Goal: Task Accomplishment & Management: Manage account settings

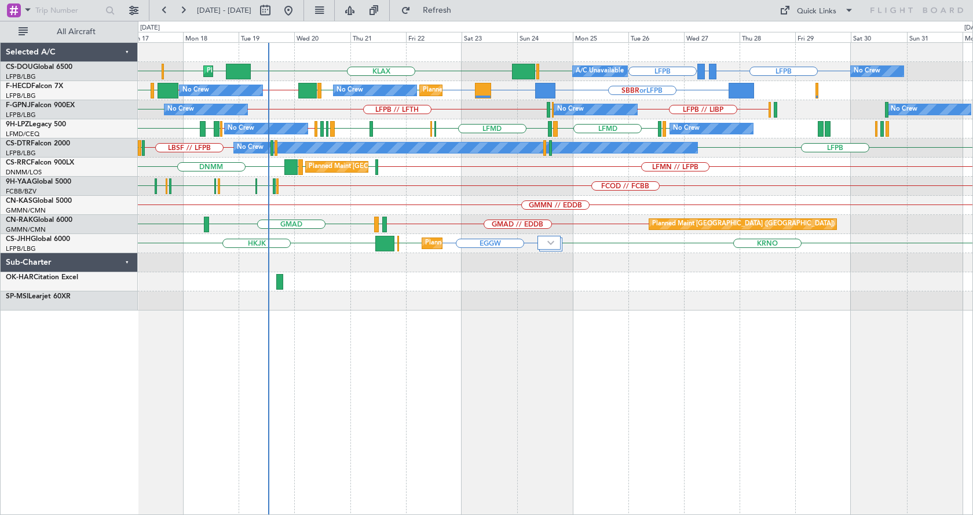
click at [443, 327] on div "LFPB LFPB GMMX or LFPB KLAX EGGW EGGW LFPB LFPB EGGW Planned Maint [GEOGRAPHIC_…" at bounding box center [555, 278] width 835 height 473
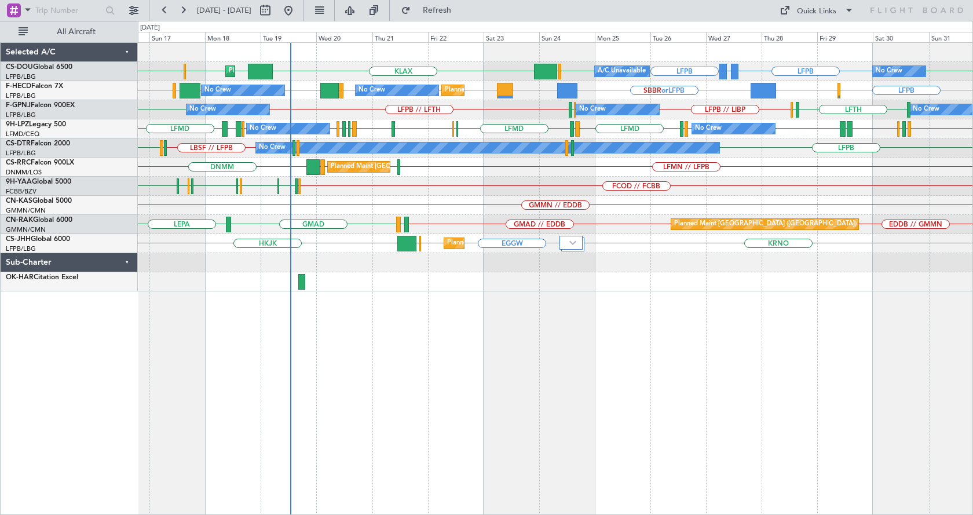
click at [455, 362] on div "Planned Maint [GEOGRAPHIC_DATA] ([GEOGRAPHIC_DATA]) Planned Maint [GEOGRAPHIC_D…" at bounding box center [555, 278] width 835 height 473
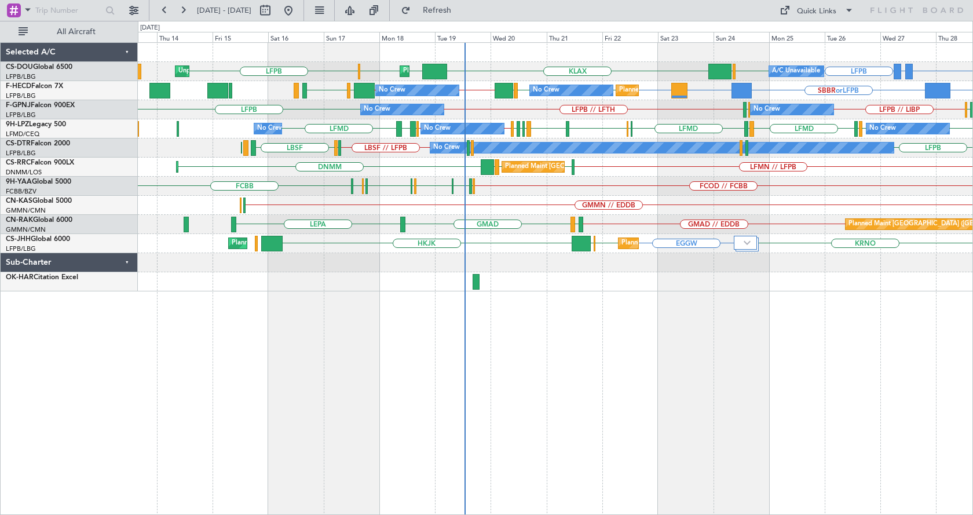
click at [594, 357] on div "Planned Maint [GEOGRAPHIC_DATA] ([GEOGRAPHIC_DATA]) Planned Maint [GEOGRAPHIC_D…" at bounding box center [555, 278] width 835 height 473
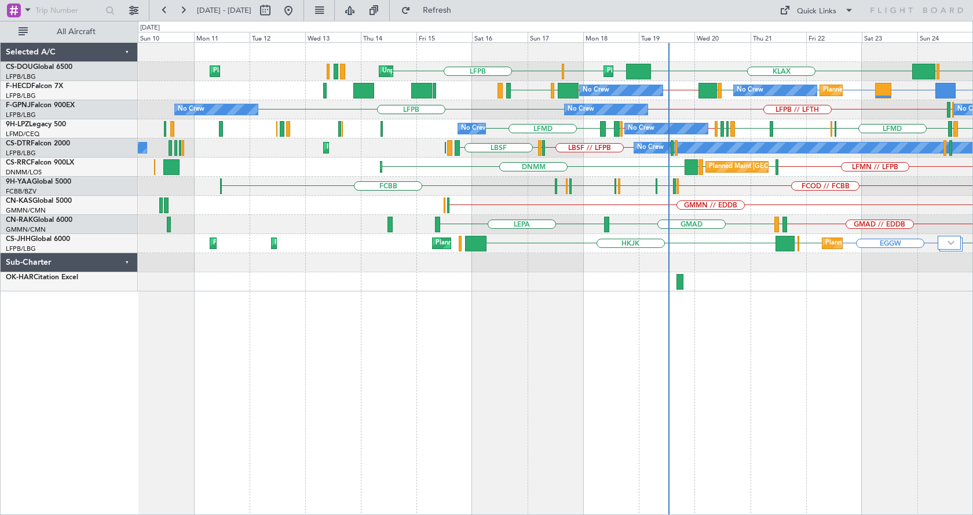
click at [616, 352] on div "Planned Maint [GEOGRAPHIC_DATA] ([GEOGRAPHIC_DATA]) A/C Unavailable KLAX EGGW E…" at bounding box center [555, 278] width 835 height 473
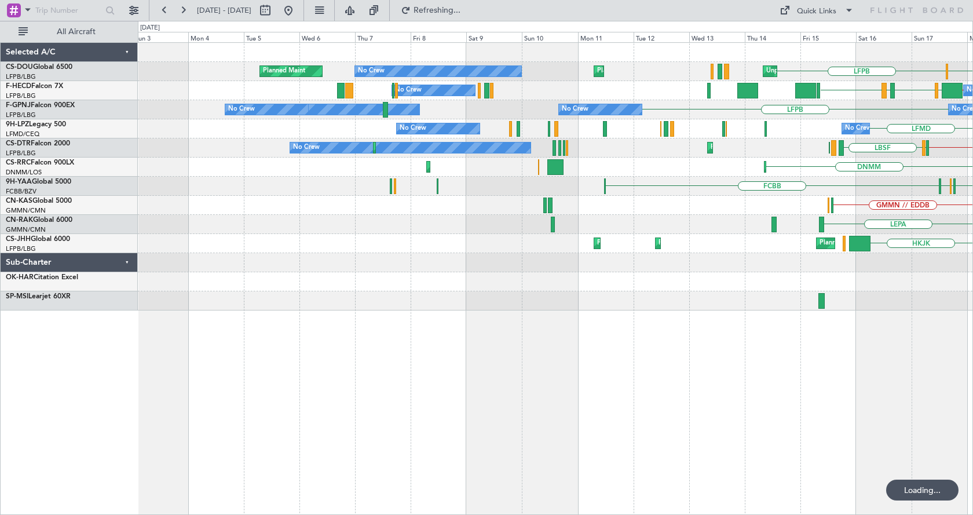
click at [578, 354] on div "EGGW LFPB Planned Maint [GEOGRAPHIC_DATA] ([GEOGRAPHIC_DATA]) Unplanned Maint […" at bounding box center [555, 278] width 835 height 473
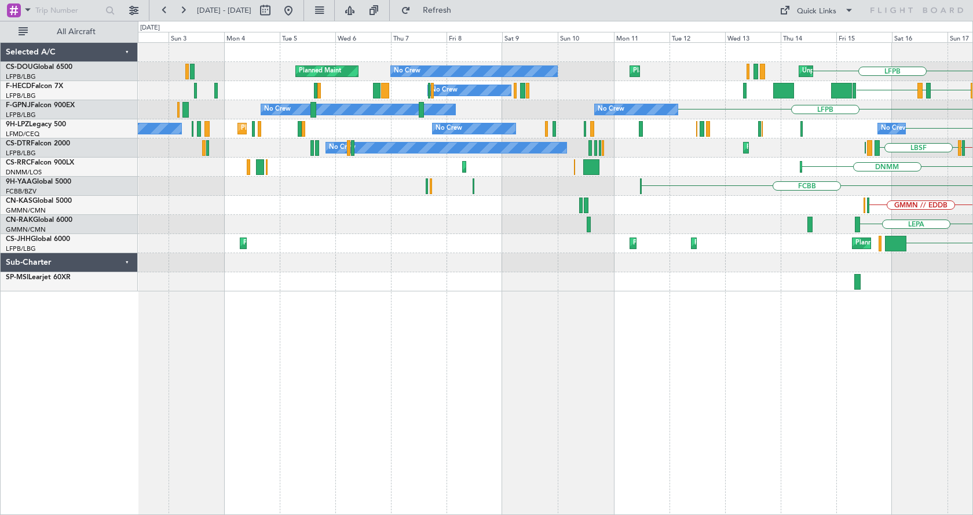
click at [753, 369] on div "LFPB Planned Maint [GEOGRAPHIC_DATA] ([GEOGRAPHIC_DATA]) Unplanned Maint [GEOGR…" at bounding box center [555, 278] width 835 height 473
click at [410, 389] on div "LFPB Planned Maint [GEOGRAPHIC_DATA] ([GEOGRAPHIC_DATA]) Unplanned Maint [GEOGR…" at bounding box center [555, 278] width 835 height 473
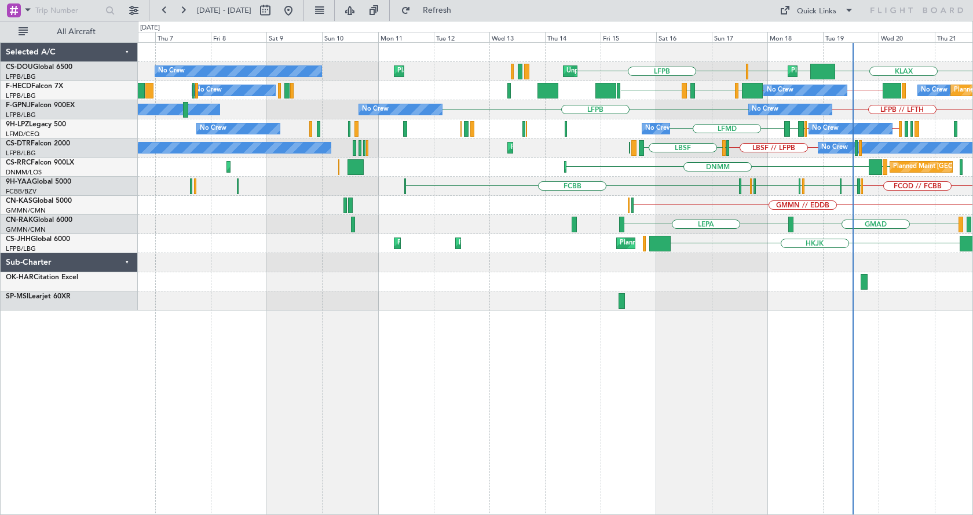
click at [682, 366] on div "Planned Maint [GEOGRAPHIC_DATA] ([GEOGRAPHIC_DATA]) Unplanned Maint [GEOGRAPHIC…" at bounding box center [555, 278] width 835 height 473
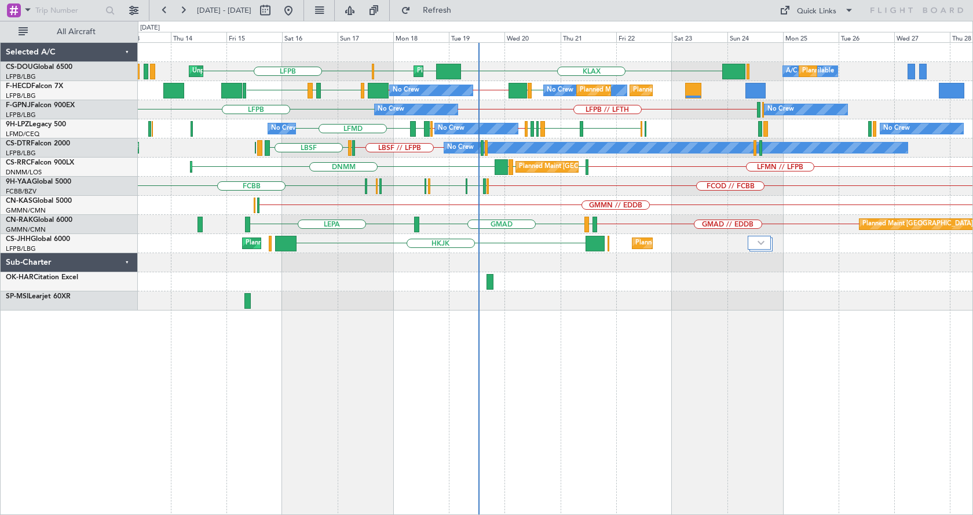
click at [300, 418] on div "Unplanned Maint [GEOGRAPHIC_DATA] ([GEOGRAPHIC_DATA]) Planned Maint [GEOGRAPHIC…" at bounding box center [555, 278] width 835 height 473
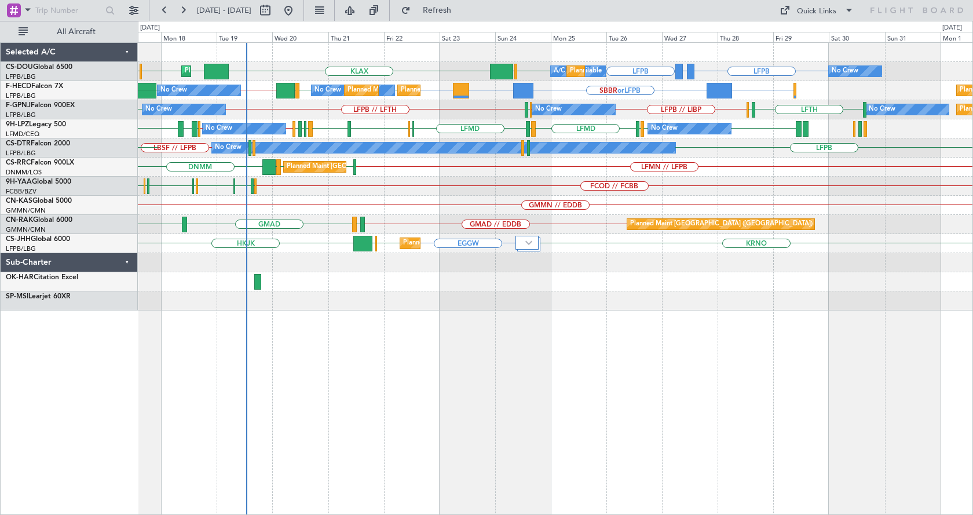
click at [293, 410] on div "Planned Maint [GEOGRAPHIC_DATA] ([GEOGRAPHIC_DATA]) A/C Unavailable Planned Mai…" at bounding box center [555, 278] width 835 height 473
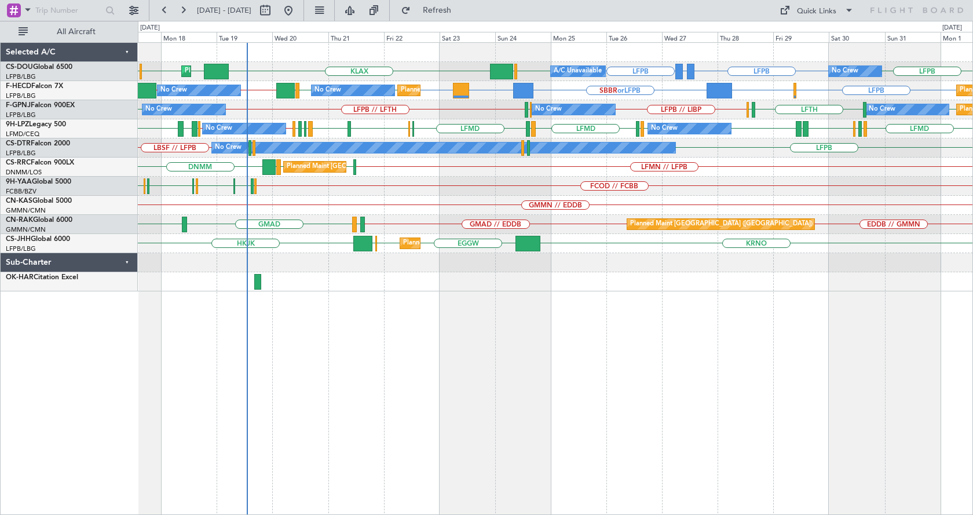
click at [638, 369] on div "LFPB GMMX or LFPB LFPB KLAX EGGW EGGW LFPB LFPB LFPB EGGW Planned Maint [GEOGRA…" at bounding box center [555, 278] width 835 height 473
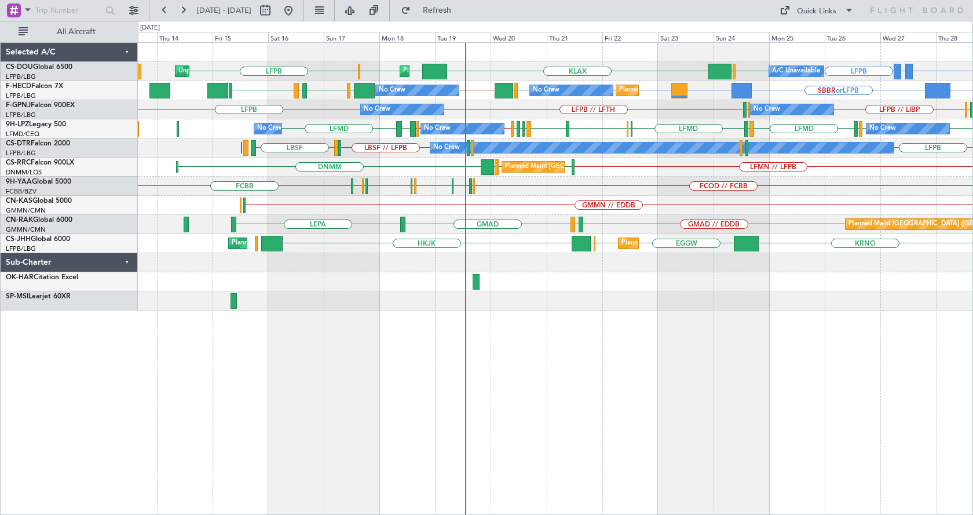
click at [505, 388] on div "Planned Maint [GEOGRAPHIC_DATA] ([GEOGRAPHIC_DATA]) Planned Maint [GEOGRAPHIC_D…" at bounding box center [555, 278] width 835 height 473
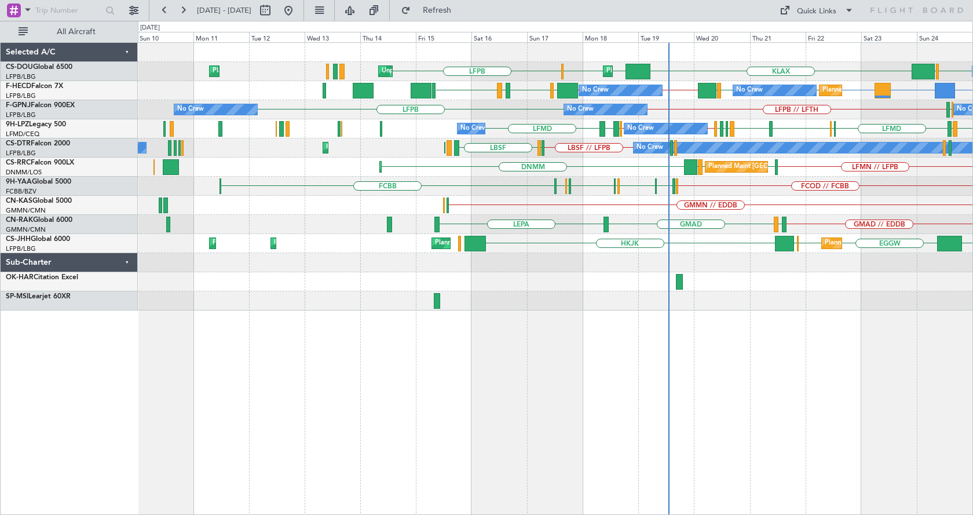
click at [503, 358] on div "Planned Maint [GEOGRAPHIC_DATA] ([GEOGRAPHIC_DATA]) A/C Unavailable Unplanned M…" at bounding box center [555, 278] width 835 height 473
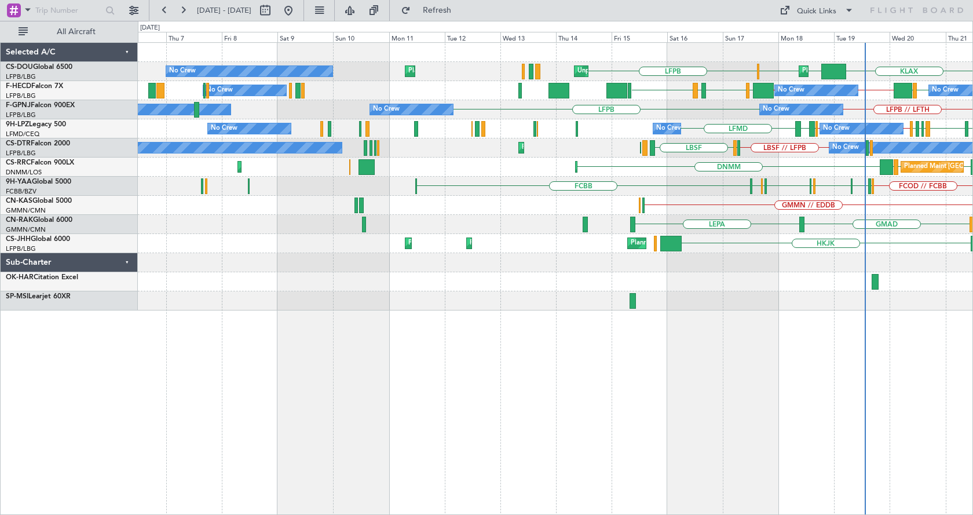
click at [564, 364] on div "LFPB KLAX EGGW EGGW Planned Maint [GEOGRAPHIC_DATA] ([GEOGRAPHIC_DATA]) Unplann…" at bounding box center [555, 278] width 835 height 473
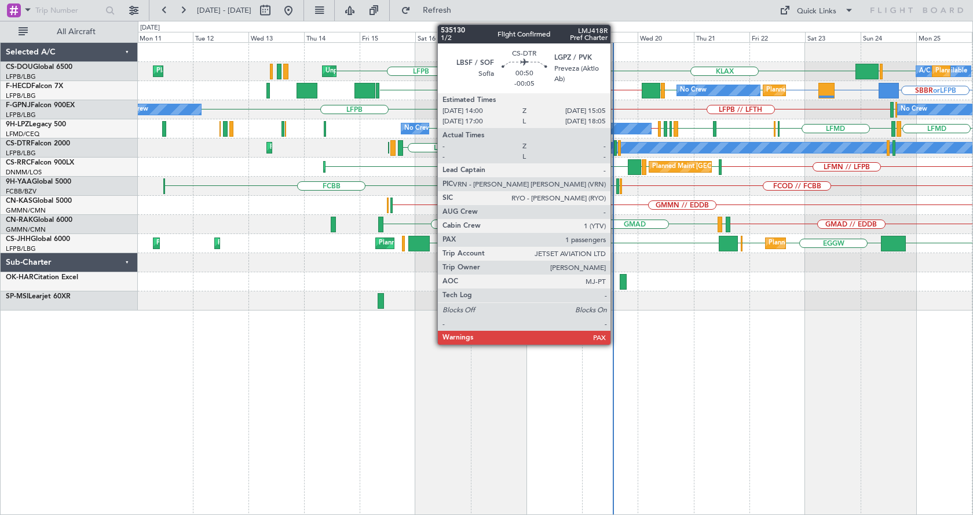
click at [616, 145] on div at bounding box center [615, 148] width 3 height 16
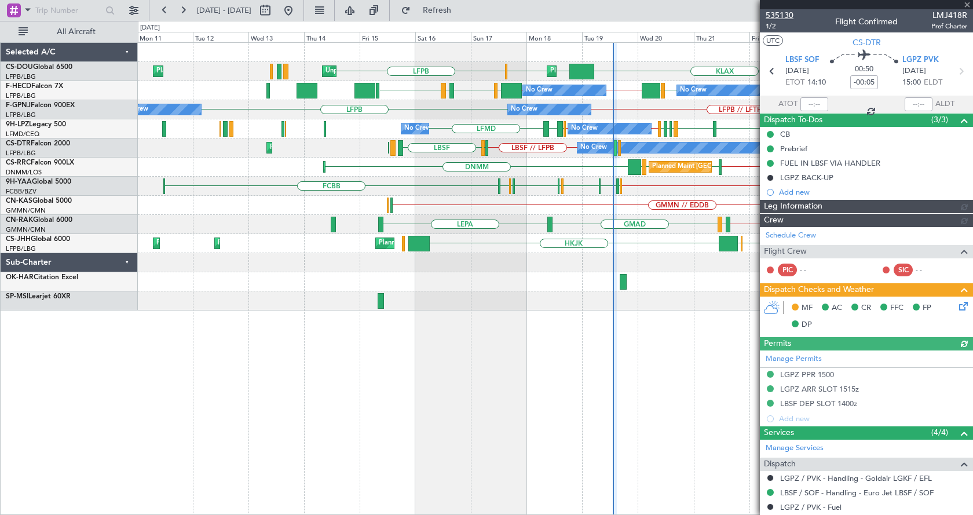
click at [779, 13] on span "535130" at bounding box center [780, 15] width 28 height 12
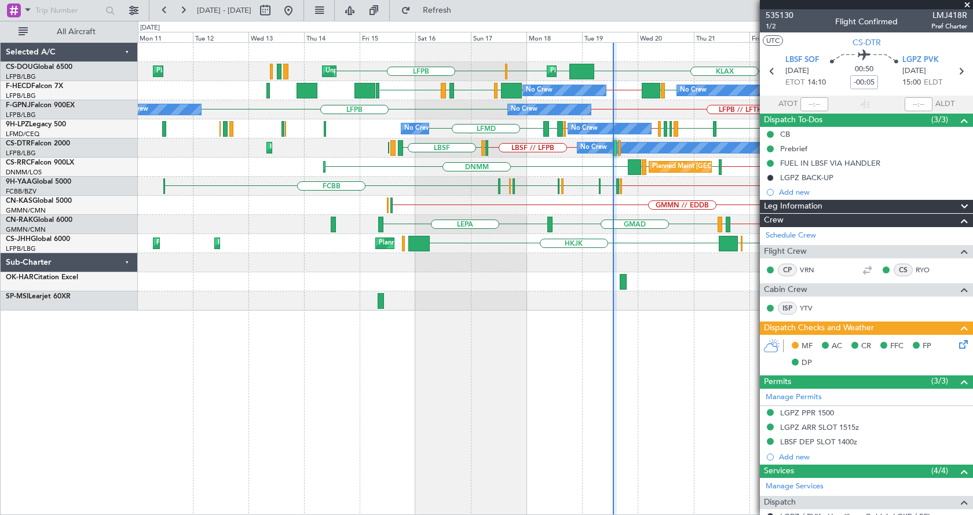
click at [969, 4] on span at bounding box center [968, 5] width 12 height 10
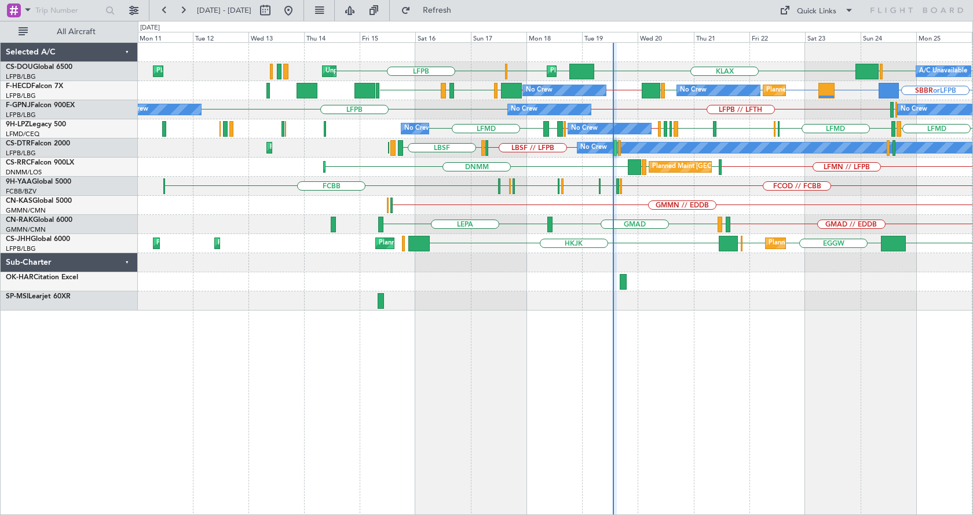
type input "0"
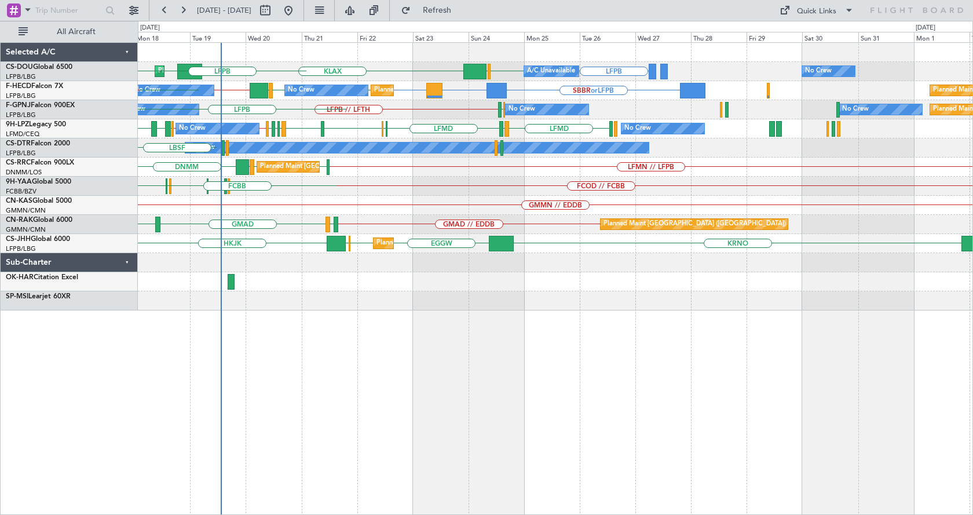
click at [421, 348] on div "LFPB KLAX EGGW LFPB EGGW Planned Maint [GEOGRAPHIC_DATA] ([GEOGRAPHIC_DATA]) A/…" at bounding box center [555, 278] width 835 height 473
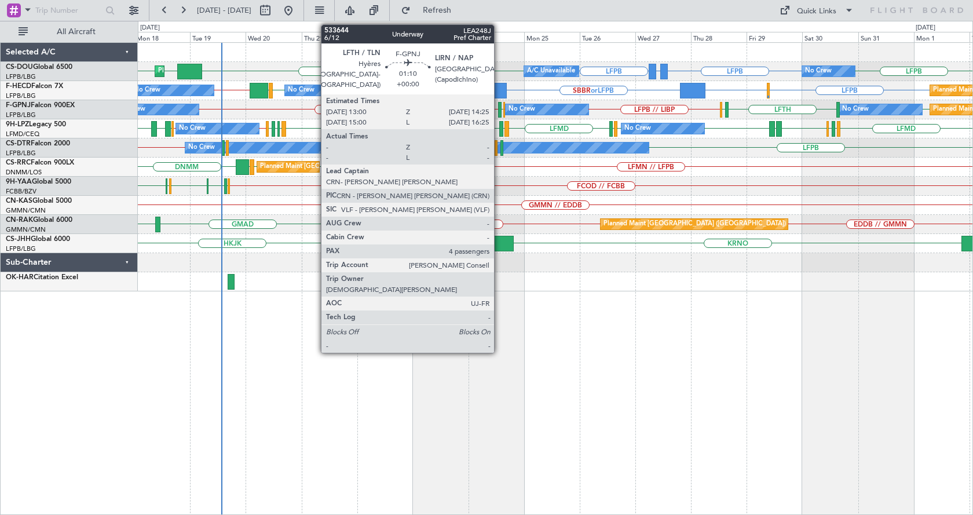
click at [499, 108] on div at bounding box center [499, 110] width 3 height 16
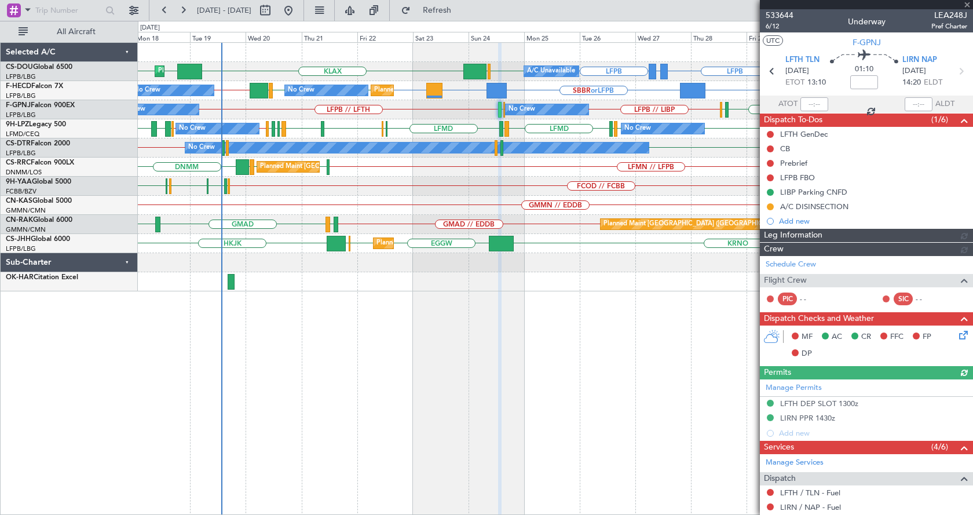
click at [965, 5] on div at bounding box center [866, 4] width 213 height 9
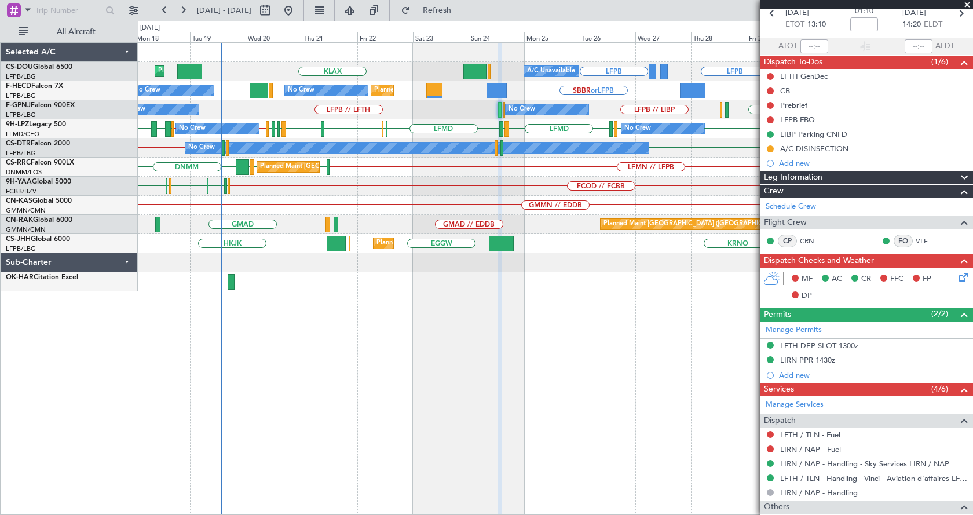
scroll to position [222, 0]
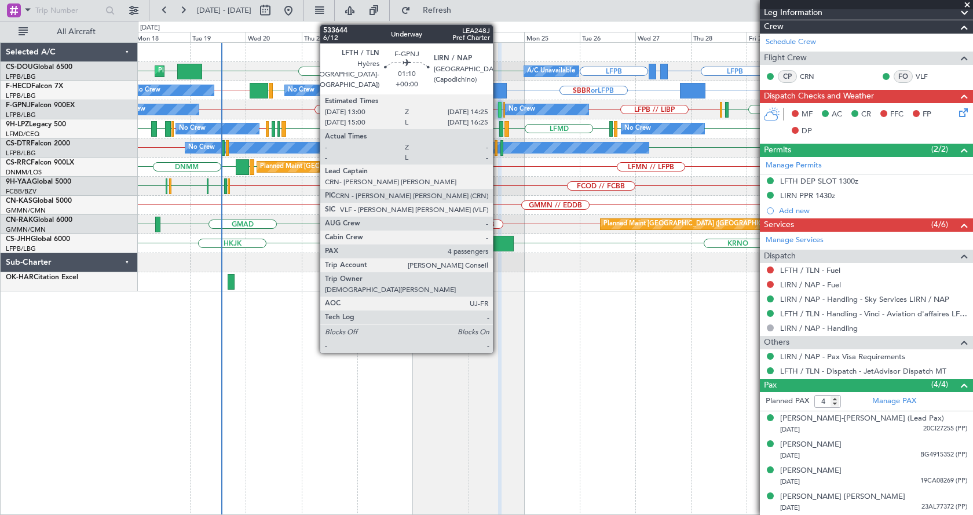
click at [498, 109] on div at bounding box center [499, 110] width 3 height 16
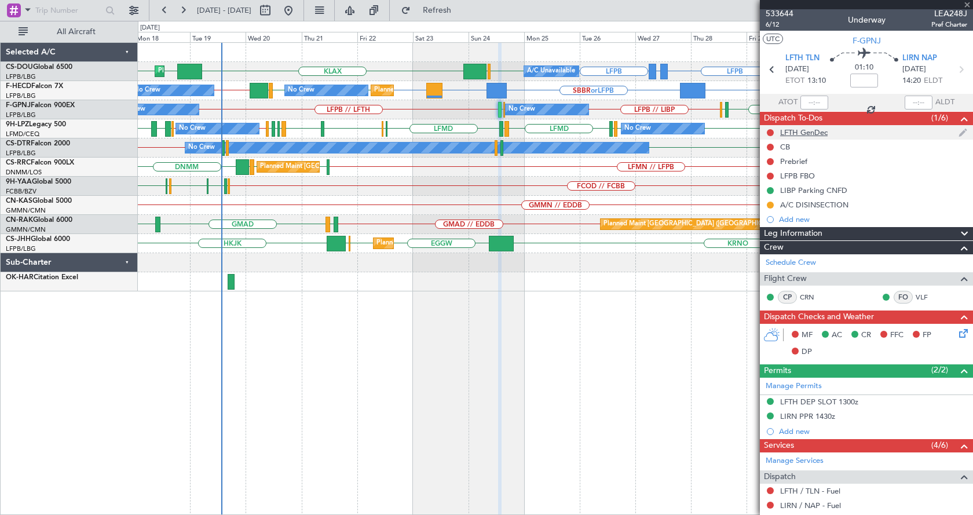
scroll to position [0, 0]
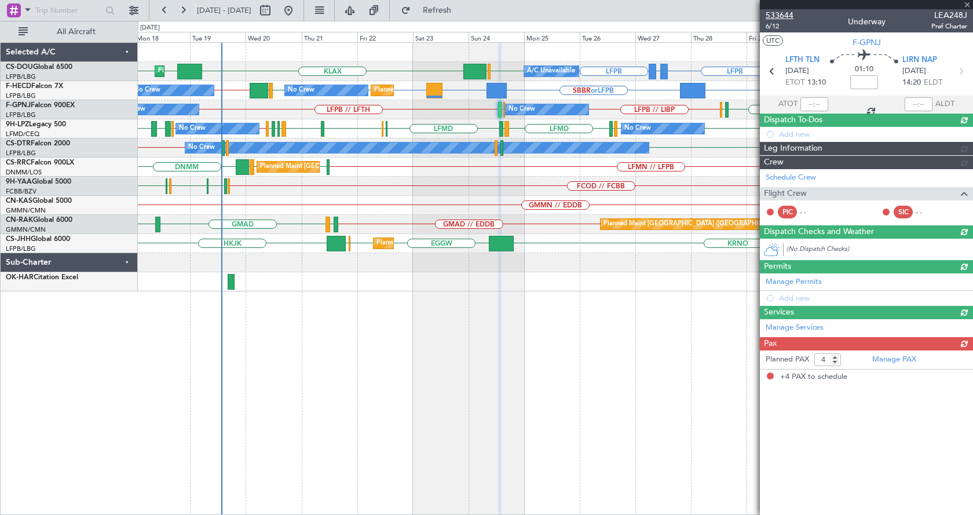
click at [779, 10] on span "533644" at bounding box center [780, 15] width 28 height 12
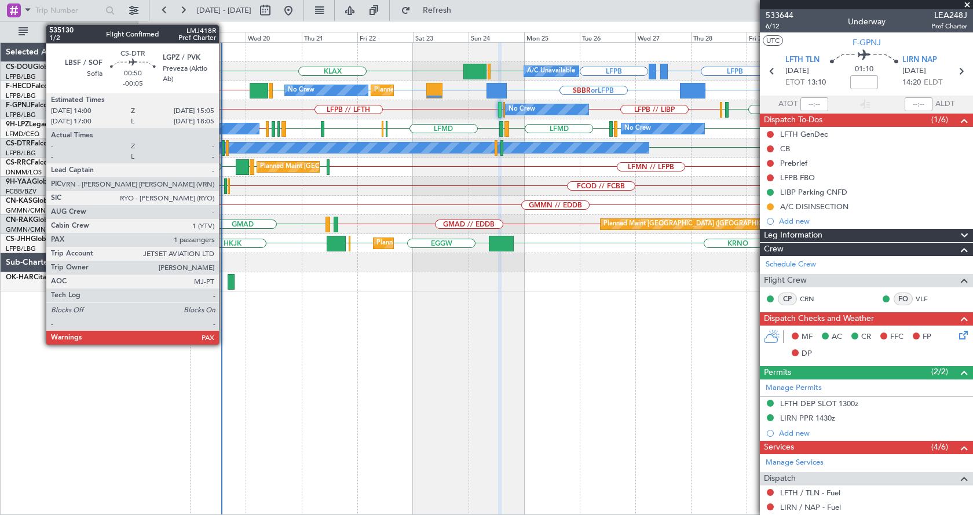
click at [224, 149] on div at bounding box center [223, 148] width 3 height 16
type input "-00:05"
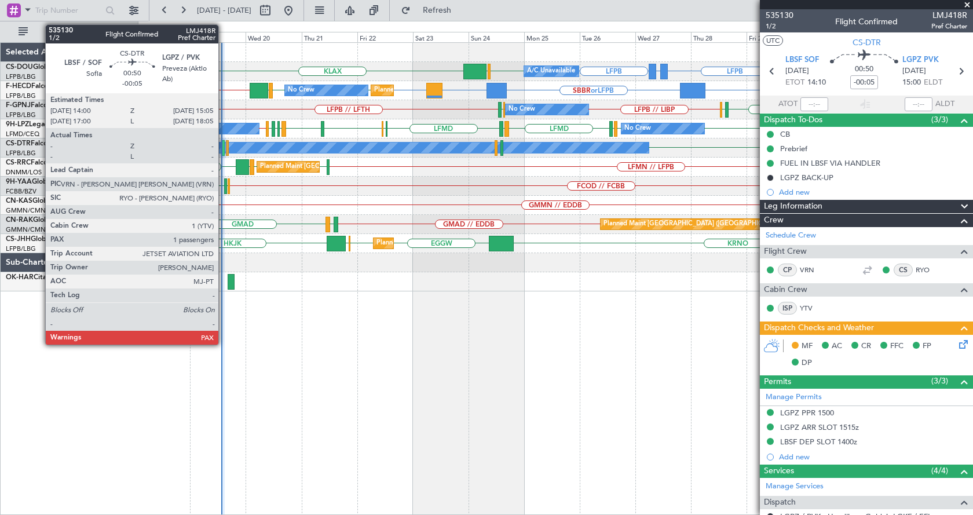
click at [224, 151] on div at bounding box center [223, 148] width 3 height 16
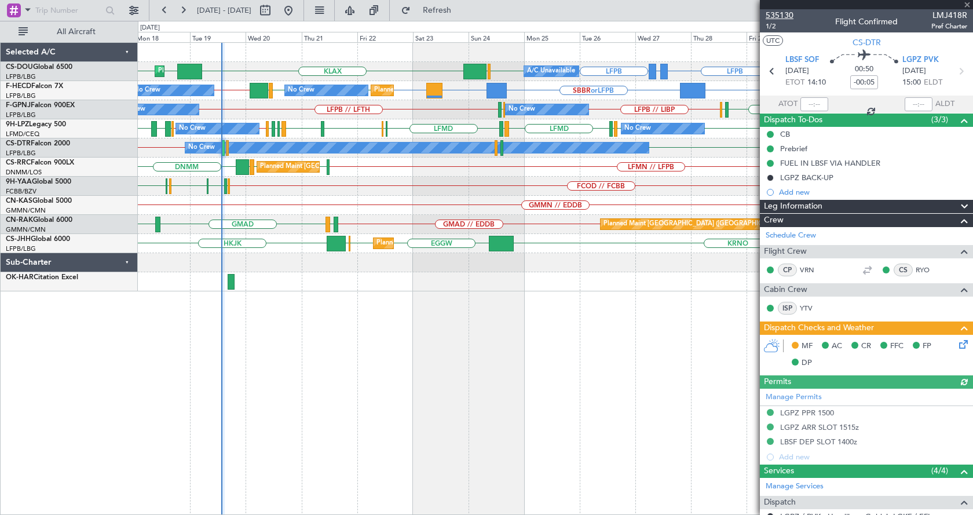
click at [782, 10] on span "535130" at bounding box center [780, 15] width 28 height 12
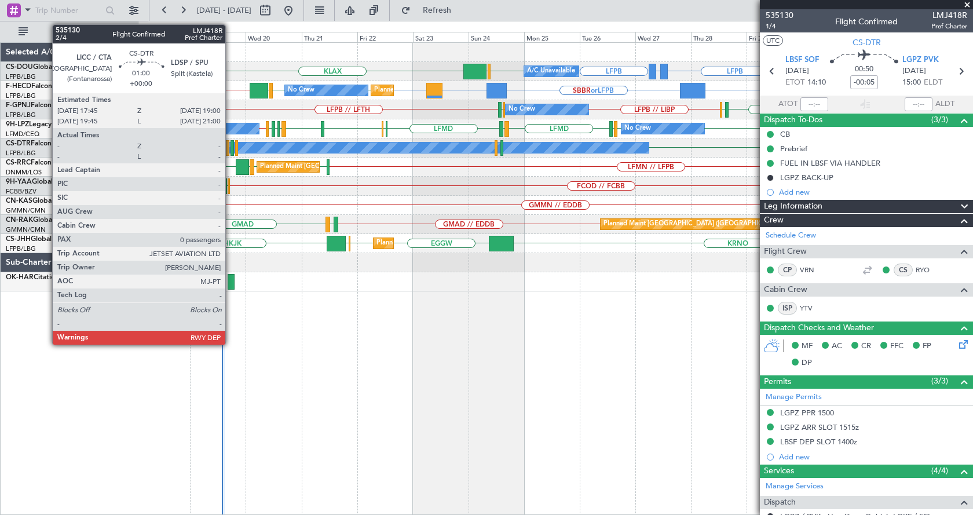
click at [231, 148] on div at bounding box center [232, 148] width 3 height 16
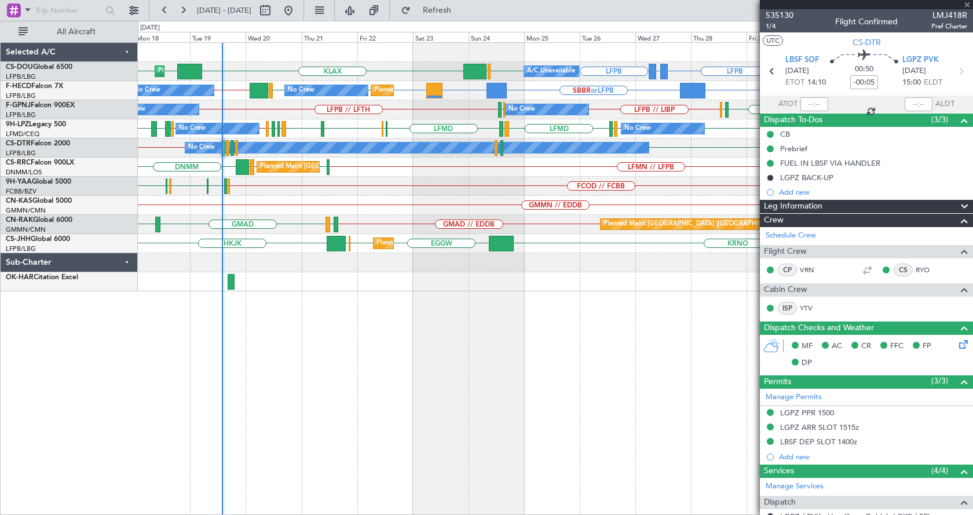
click at [233, 149] on div at bounding box center [232, 148] width 3 height 16
type input "0"
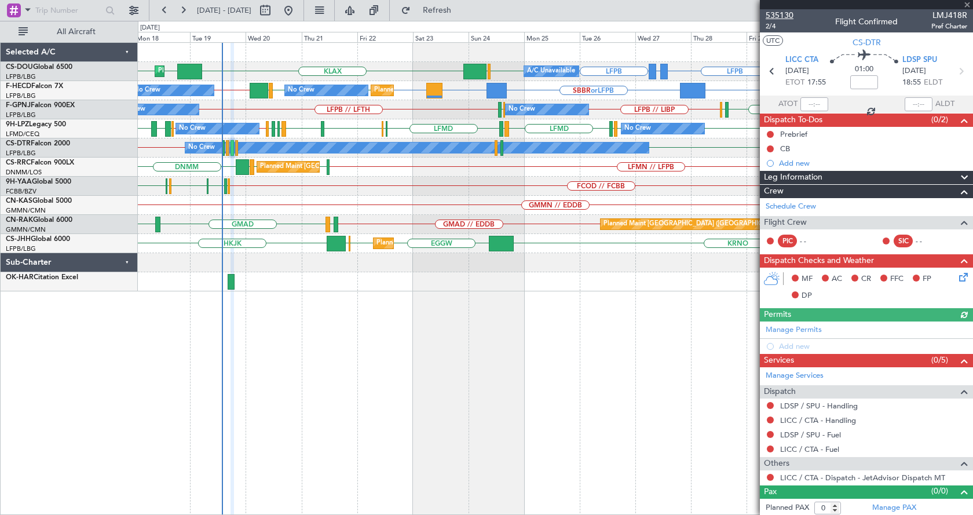
click at [791, 16] on span "535130" at bounding box center [780, 15] width 28 height 12
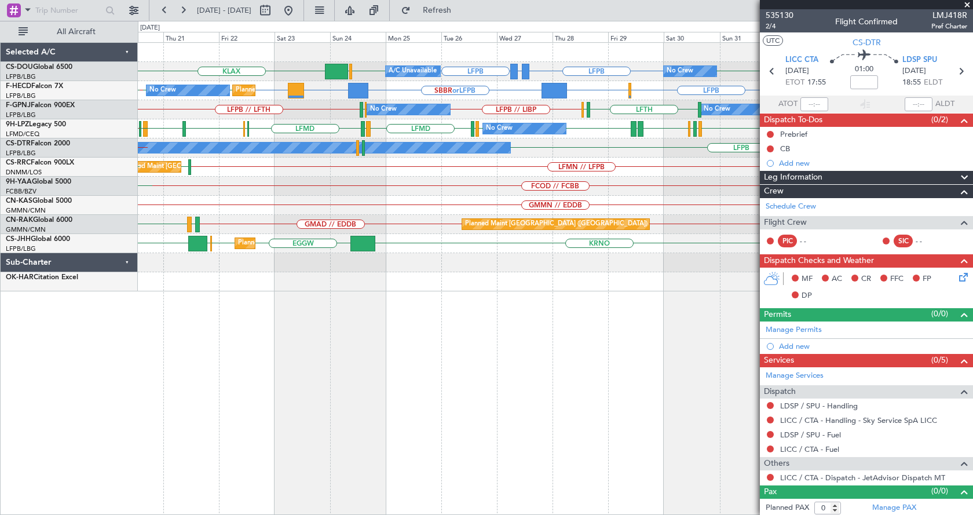
click at [386, 211] on div "GMMN // EDDB" at bounding box center [555, 205] width 835 height 19
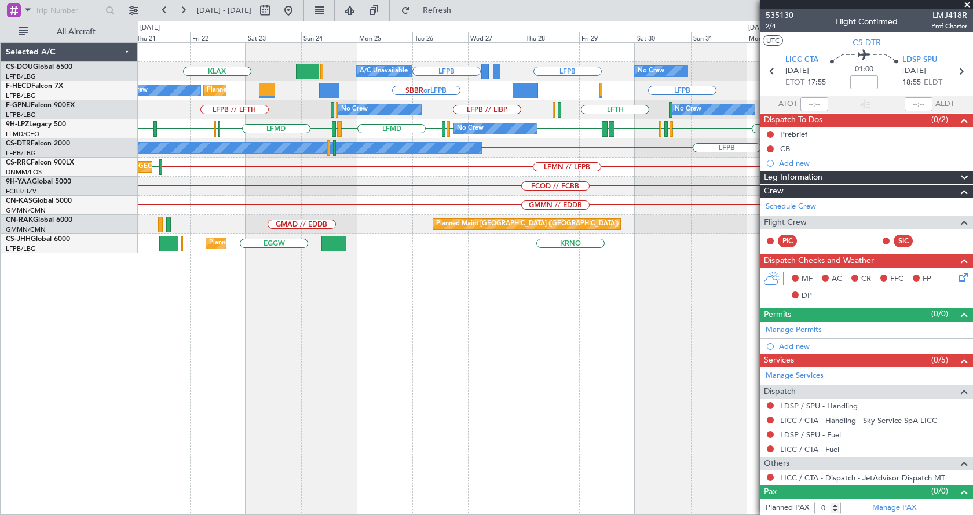
click at [463, 410] on div "LFPB GMMX or LFPB LFPB KLAX LFPB LFPB EGGW No Crew Planned Maint [GEOGRAPHIC_DA…" at bounding box center [555, 278] width 835 height 473
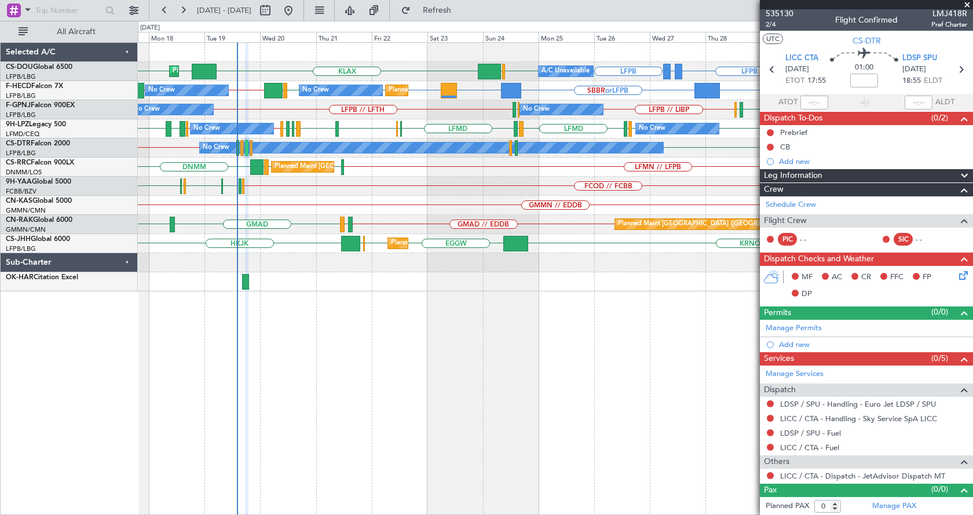
scroll to position [2, 0]
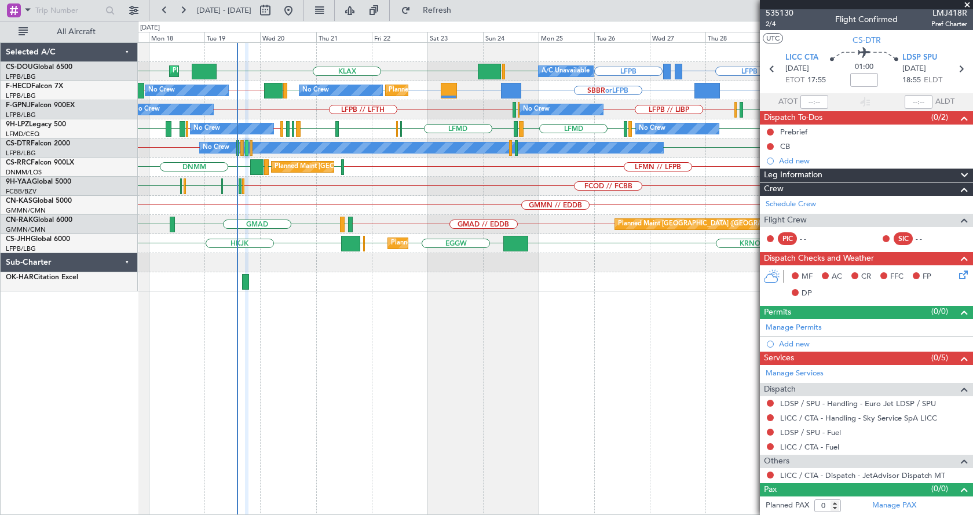
click at [965, 1] on span at bounding box center [968, 5] width 12 height 10
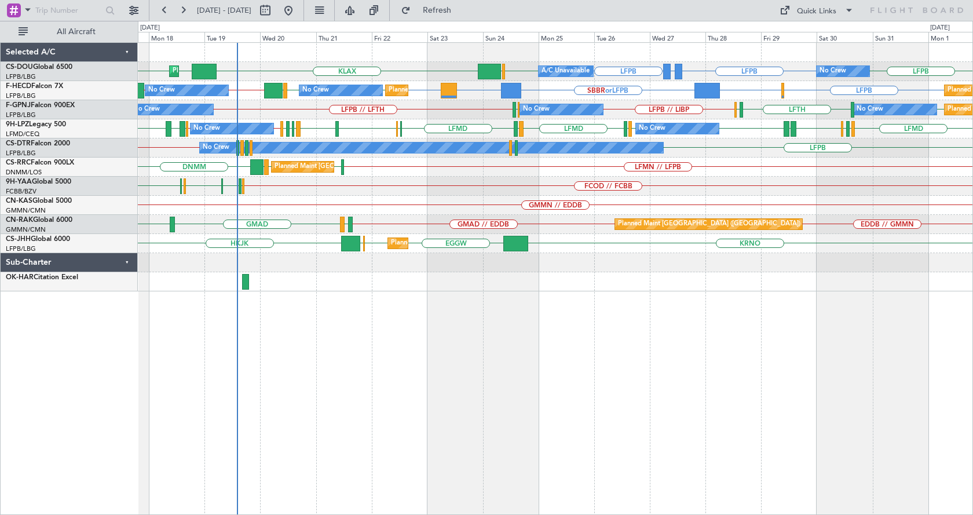
scroll to position [0, 0]
click at [91, 31] on span "All Aircraft" at bounding box center [76, 32] width 92 height 8
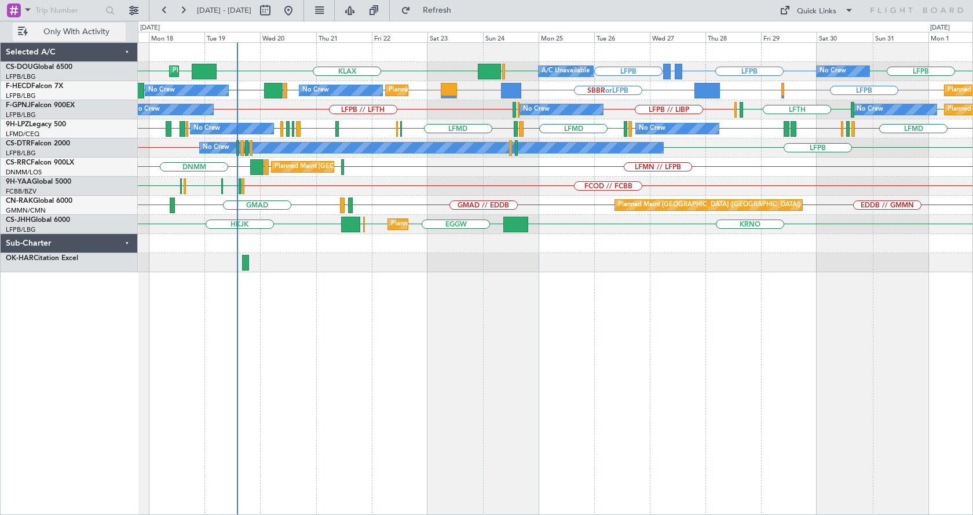
click at [36, 31] on span "Only With Activity" at bounding box center [76, 32] width 92 height 8
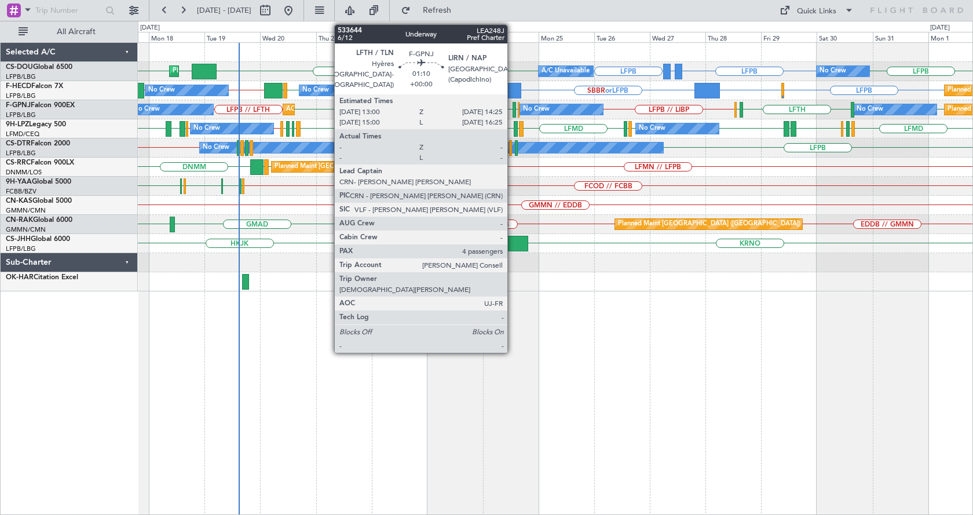
click at [513, 104] on div at bounding box center [514, 110] width 3 height 16
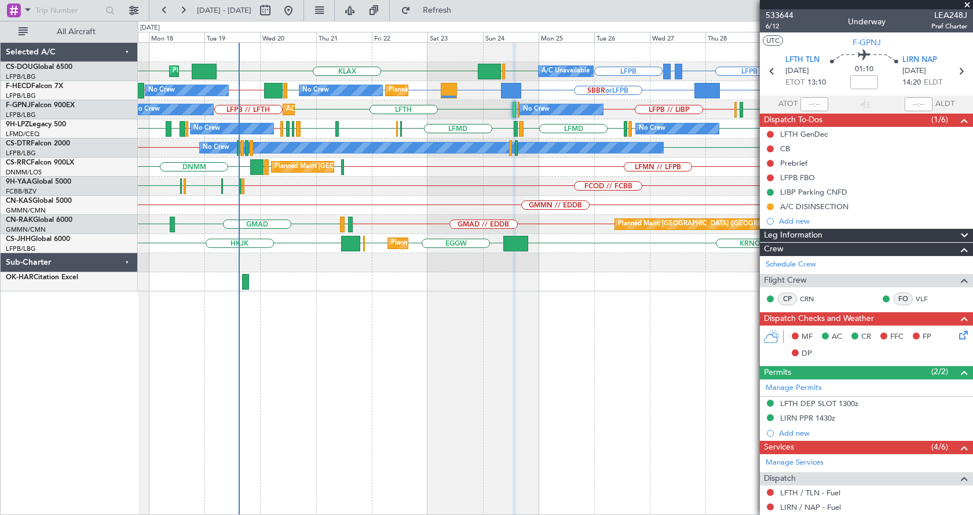
click at [967, 3] on span at bounding box center [968, 5] width 12 height 10
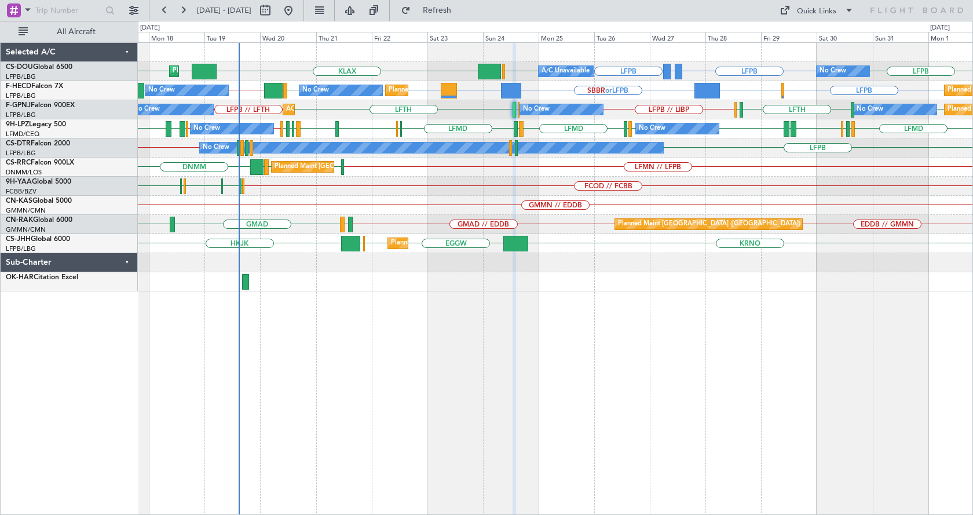
type input "0"
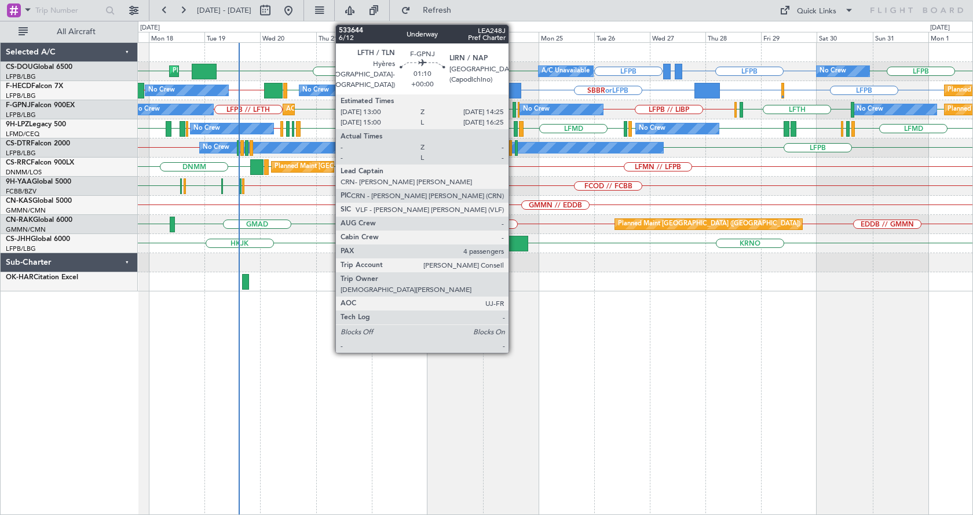
click at [514, 110] on div at bounding box center [514, 110] width 3 height 16
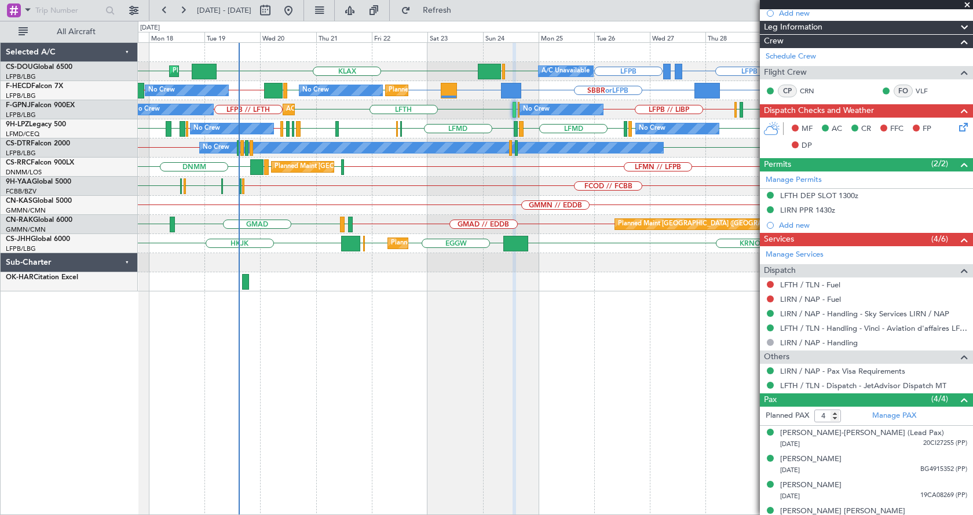
scroll to position [222, 0]
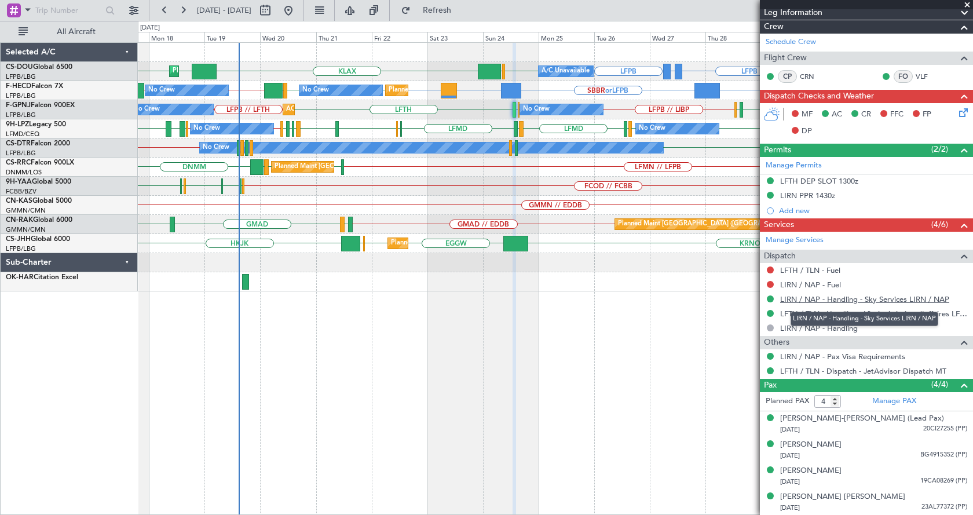
click at [868, 299] on link "LIRN / NAP - Handling - Sky Services LIRN / NAP" at bounding box center [864, 299] width 169 height 10
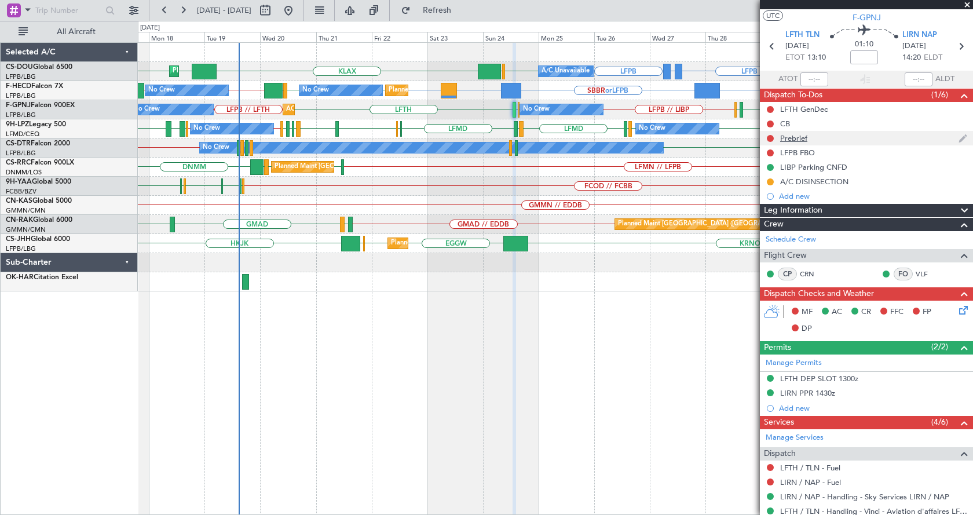
scroll to position [0, 0]
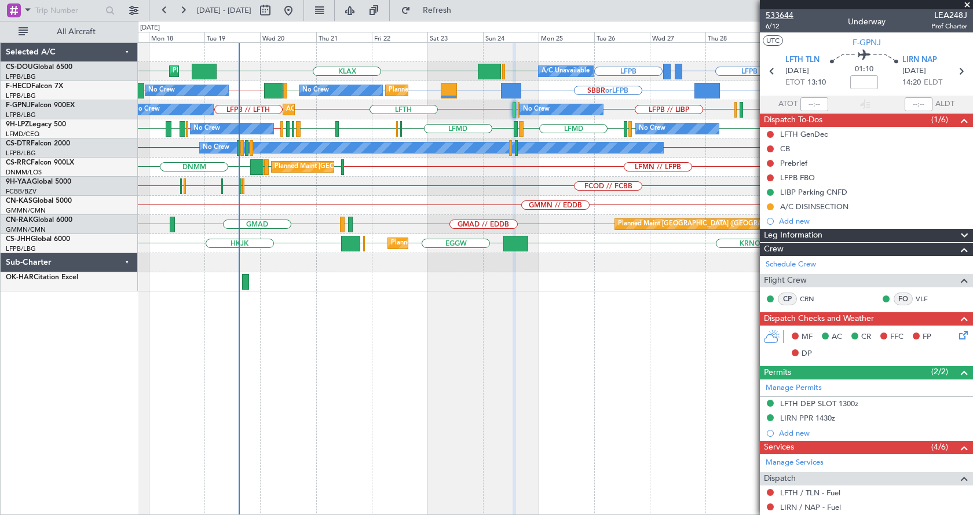
click at [784, 14] on span "533644" at bounding box center [780, 15] width 28 height 12
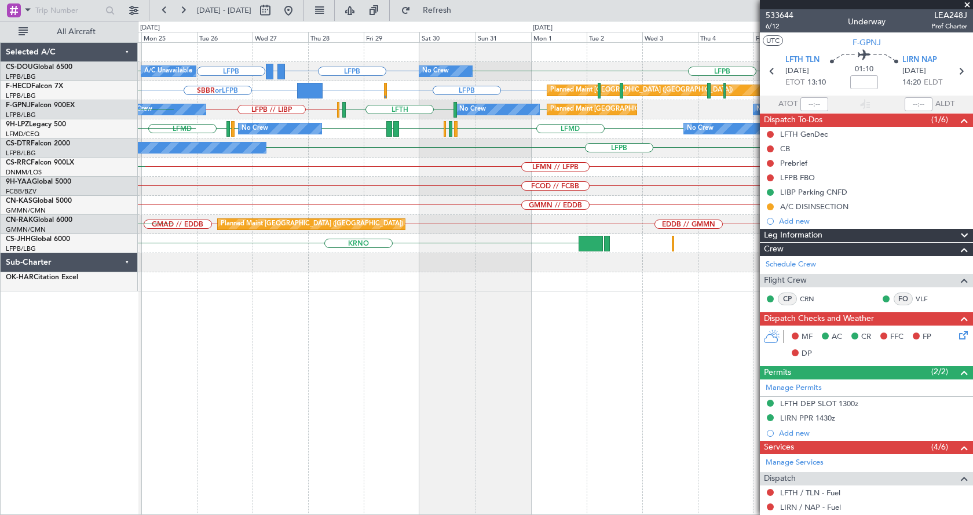
click at [262, 324] on div "LFPB GMMX or LFPB LFPB LFPB LFPB No Crew Planned Maint [GEOGRAPHIC_DATA] ([GEOG…" at bounding box center [555, 278] width 835 height 473
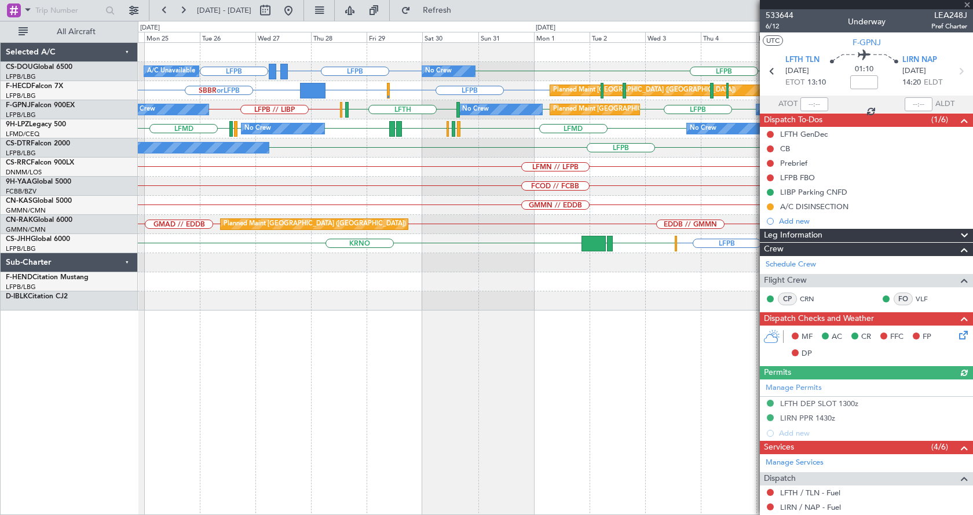
click at [484, 340] on div "LFPB GMMX or LFPB LFPB LFPB No Crew Planned Maint [GEOGRAPHIC_DATA] ([GEOGRAPHI…" at bounding box center [555, 278] width 835 height 473
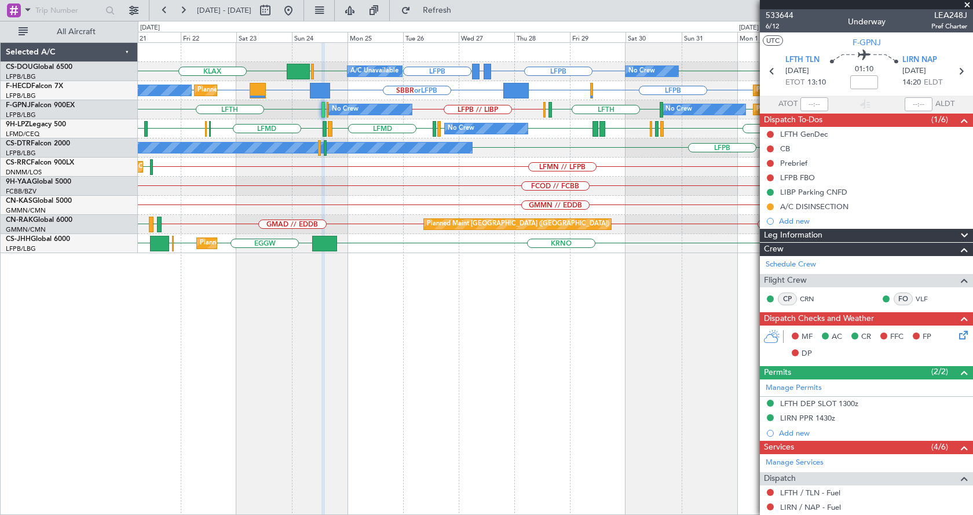
click at [462, 411] on div "No Crew Planned Maint [GEOGRAPHIC_DATA] ([GEOGRAPHIC_DATA]) A/C Unavailable LFP…" at bounding box center [555, 278] width 835 height 473
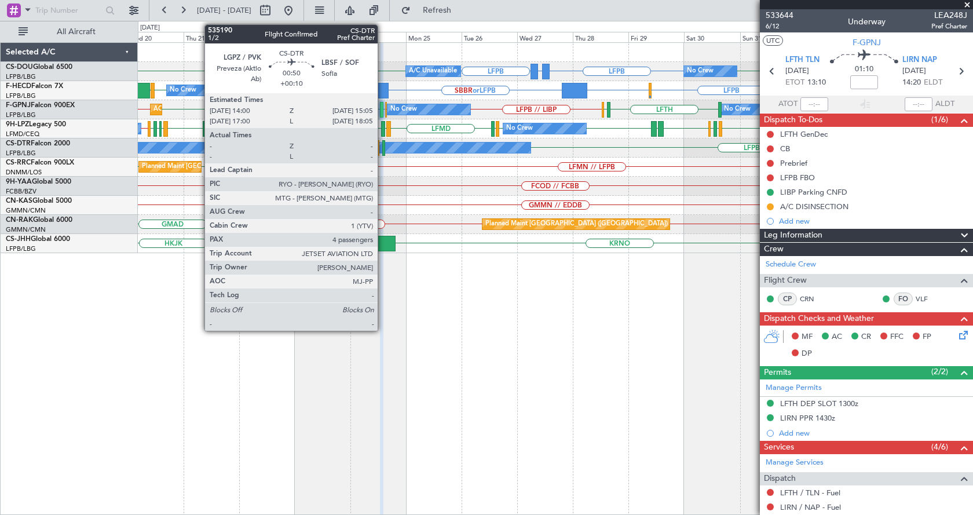
click at [383, 149] on div at bounding box center [383, 148] width 3 height 16
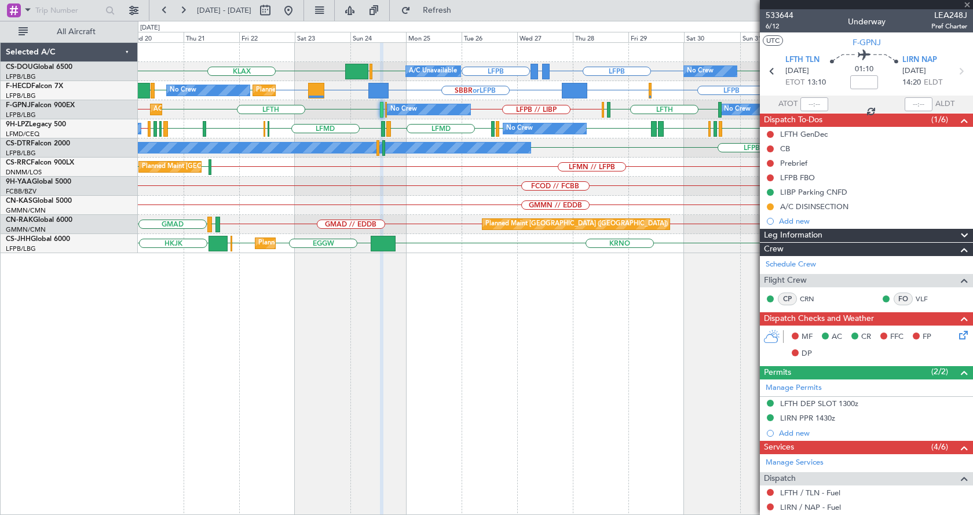
type input "+00:10"
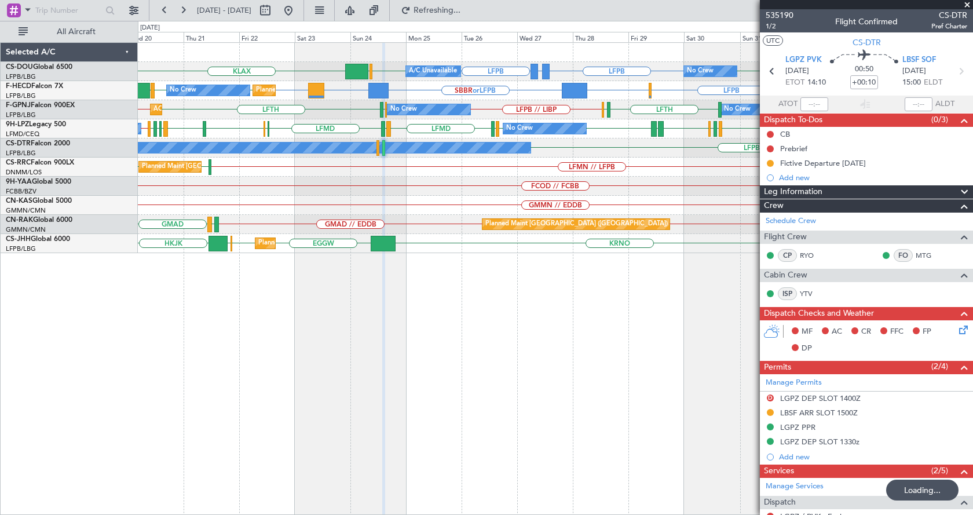
click at [965, 3] on span at bounding box center [968, 5] width 12 height 10
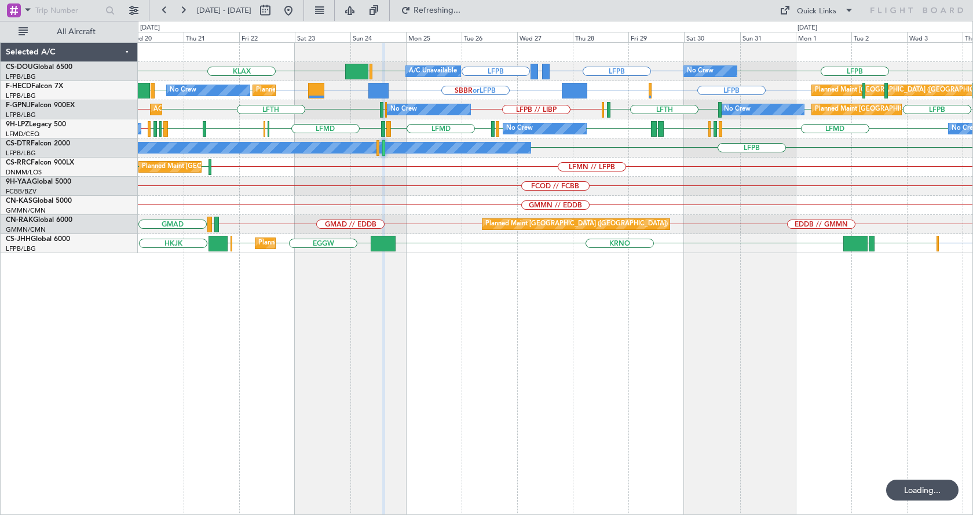
type input "0"
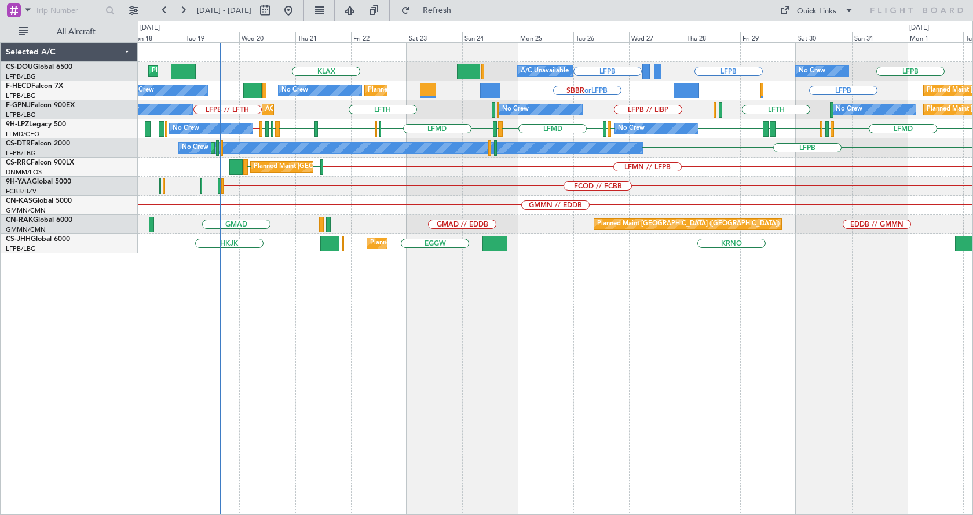
click at [518, 329] on div "LFPB GMMX or LFPB LFPB LFPB LFPB EGGW KLAX No Crew Planned Maint Paris (Le Bour…" at bounding box center [555, 278] width 835 height 473
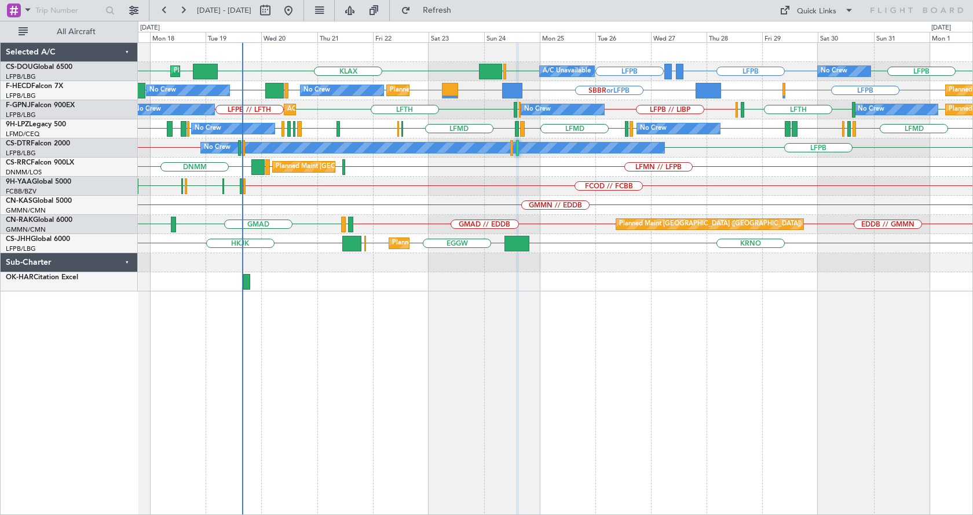
click at [392, 348] on div "LFPB GMMX or LFPB LFPB KLAX EGGW EGGW LFPB LFPB EGGW Planned Maint London (Luto…" at bounding box center [555, 278] width 835 height 473
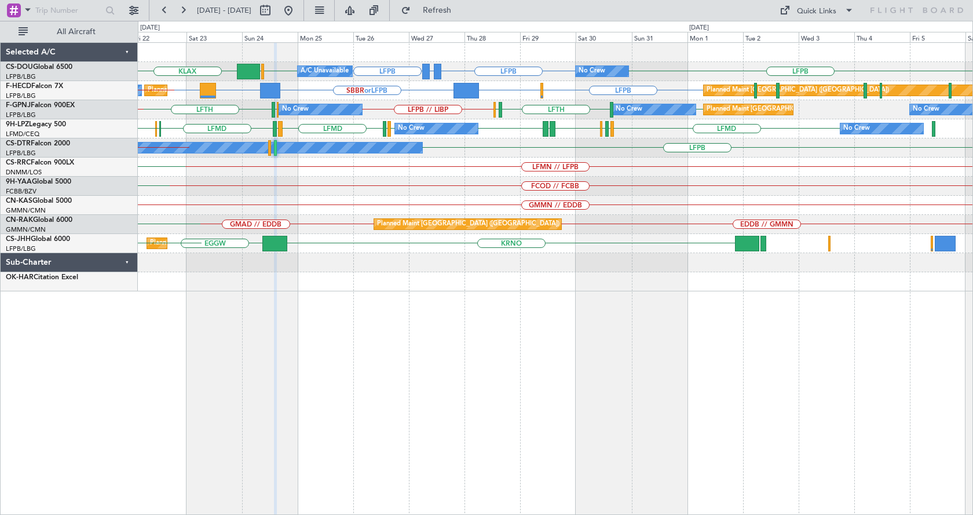
click at [442, 350] on div "LFPB GMMX or LFPB LFPB KLAX LFPB LFPB EGGW No Crew Planned Maint Paris (Le Bour…" at bounding box center [555, 278] width 835 height 473
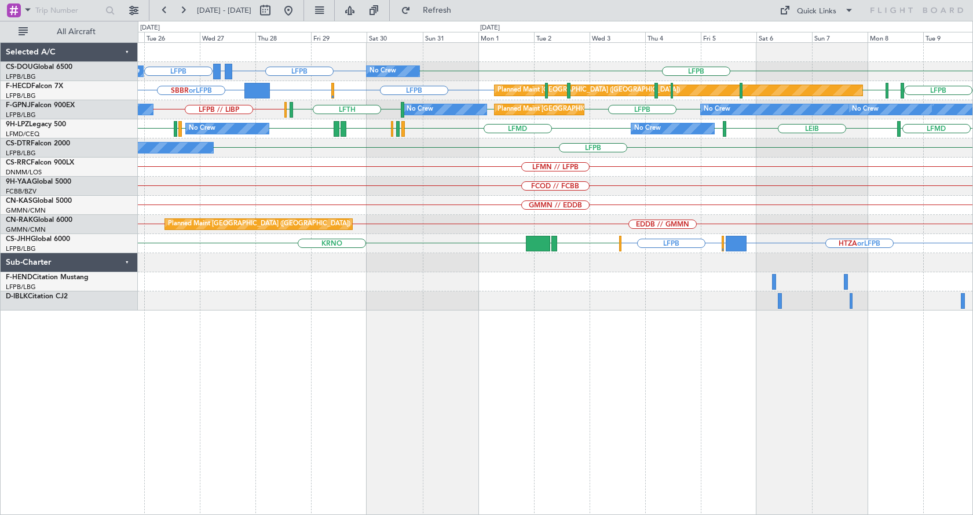
click at [729, 334] on div "No Crew A/C Unavailable LFPB GMMX or LFPB LFPB LFPB Planned Maint Paris (Le Bou…" at bounding box center [555, 278] width 835 height 473
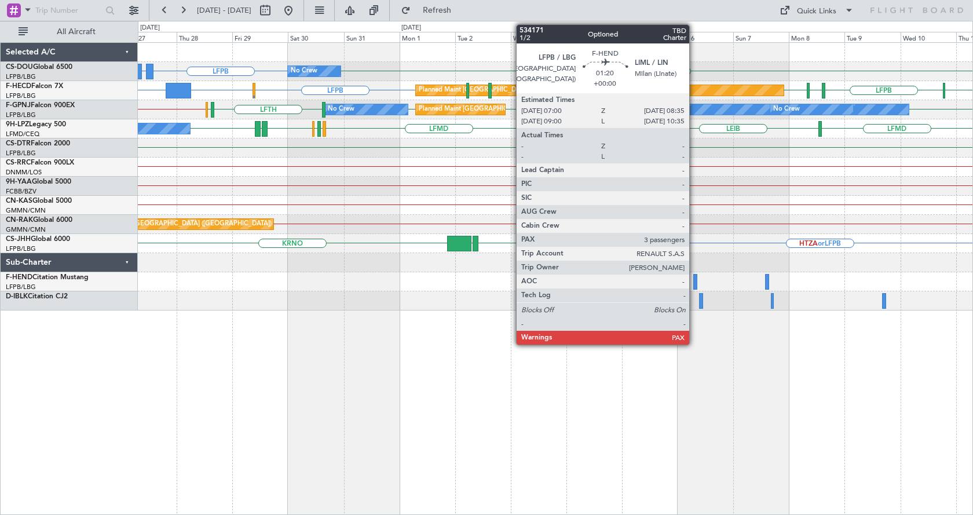
click at [695, 278] on div at bounding box center [696, 282] width 4 height 16
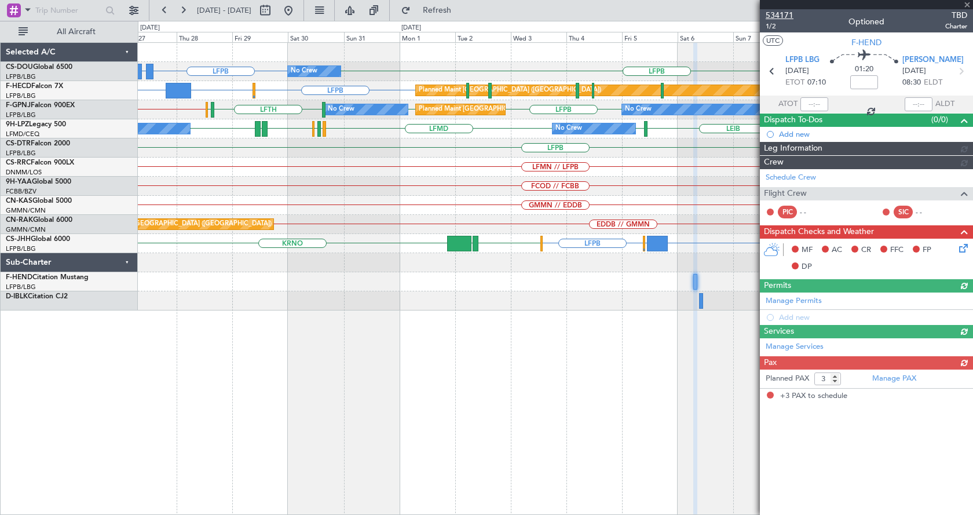
click at [785, 13] on span "534171" at bounding box center [780, 15] width 28 height 12
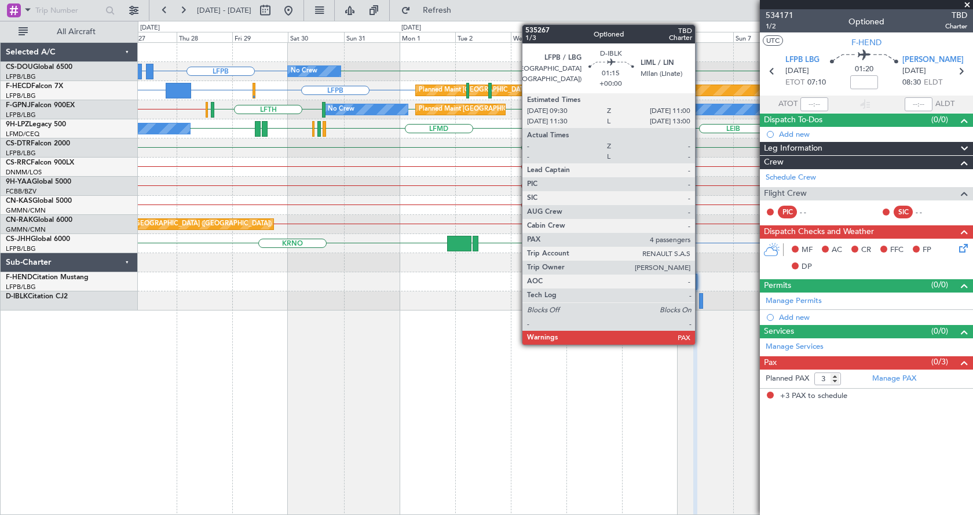
click at [700, 297] on div at bounding box center [701, 301] width 4 height 16
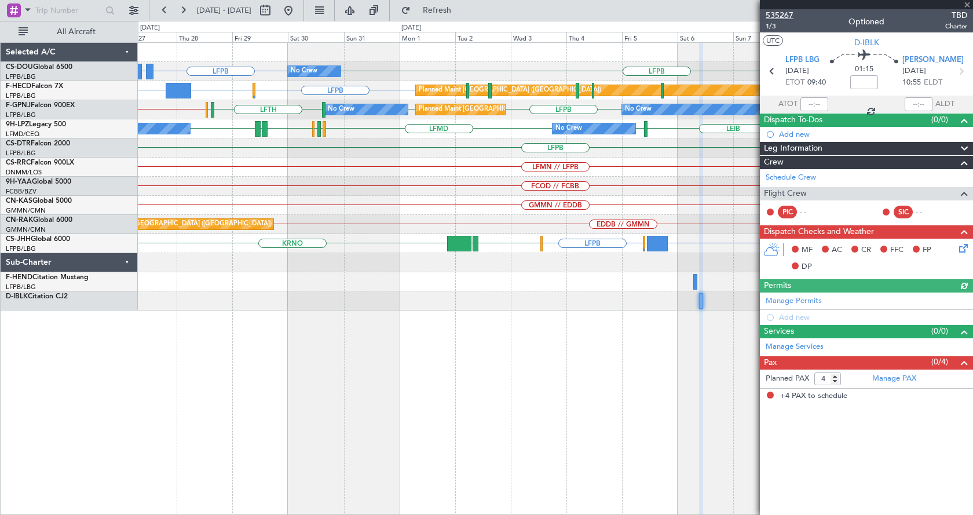
click at [788, 13] on span "535267" at bounding box center [780, 15] width 28 height 12
click at [437, 368] on div "LFPB GMMX or LFPB LFPB No Crew Planned Maint Paris (Le Bourget) A/C Unavailable…" at bounding box center [555, 278] width 835 height 473
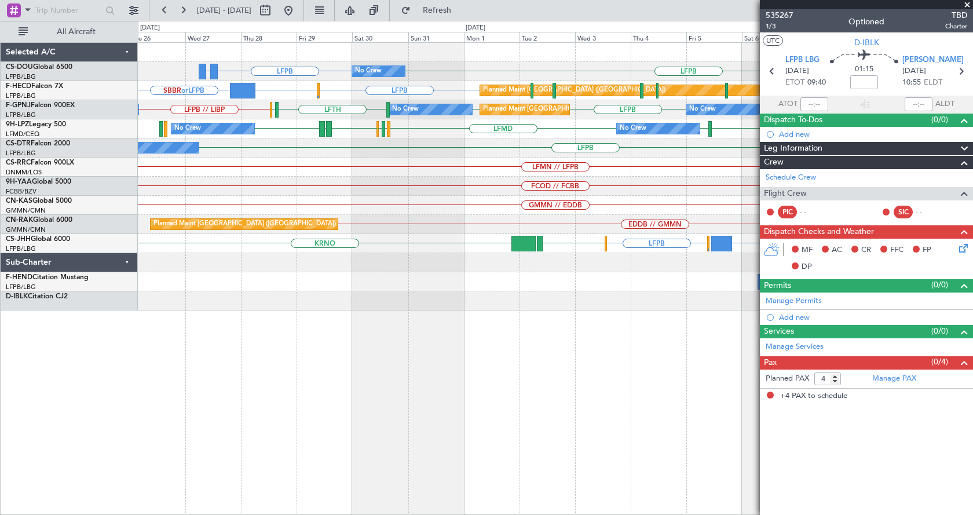
click at [449, 419] on div "LFPB GMMX or LFPB LFPB No Crew Planned Maint Paris (Le Bourget) A/C Unavailable…" at bounding box center [555, 278] width 835 height 473
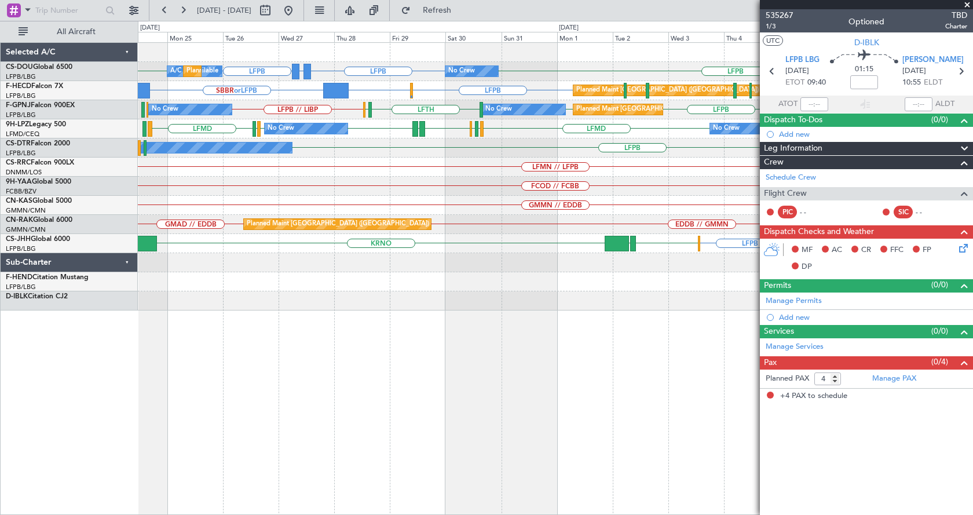
click at [305, 409] on div "No Crew A/C Unavailable Planned Maint Paris (Le Bourget) LFPB GMMX or LFPB LFPB…" at bounding box center [555, 278] width 835 height 473
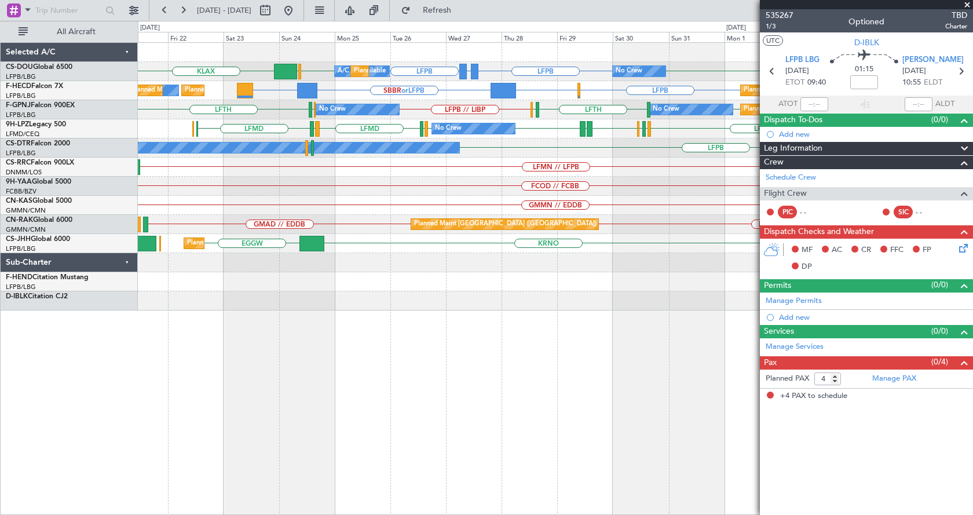
click at [396, 381] on div "No Crew A/C Unavailable Planned Maint Paris (Le Bourget) LFPB GMMX or LFPB LFPB…" at bounding box center [555, 278] width 835 height 473
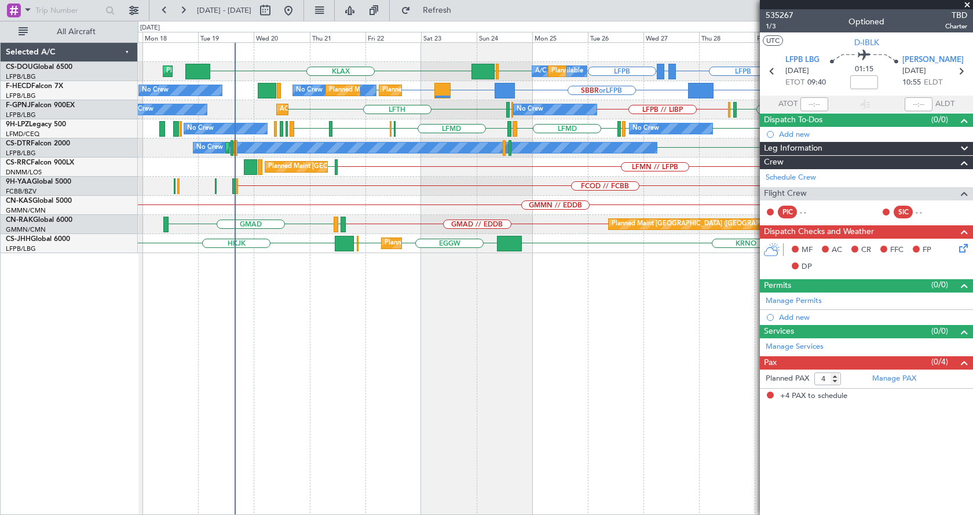
click at [495, 371] on div "No Crew A/C Unavailable Planned Maint Paris (Le Bourget) LFPB GMMX or LFPB LFPB…" at bounding box center [555, 278] width 835 height 473
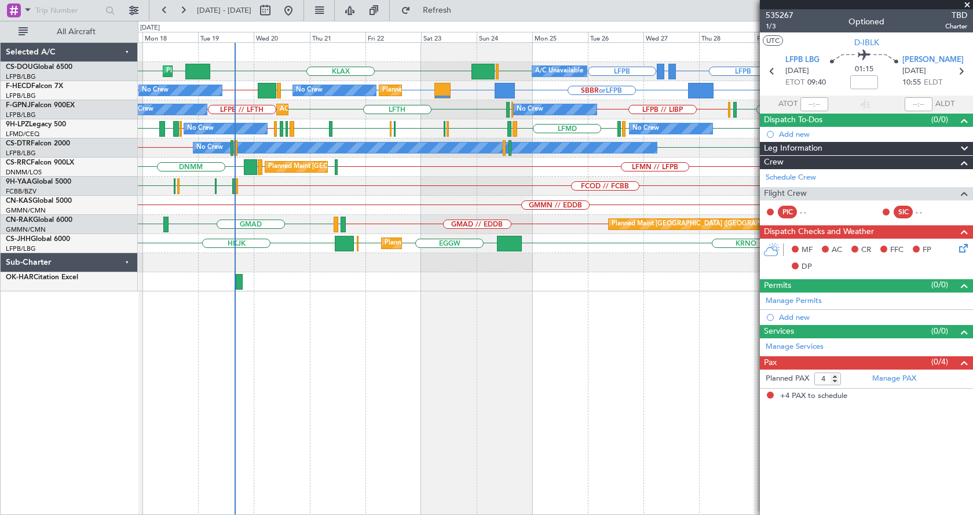
click at [340, 383] on div "LFPB GMMX or LFPB LFPB KLAX EGGW EGGW LFPB LFPB EGGW Planned Maint London (Luto…" at bounding box center [555, 278] width 835 height 473
drag, startPoint x: 969, startPoint y: 2, endPoint x: 961, endPoint y: 11, distance: 11.5
click at [969, 2] on span at bounding box center [968, 5] width 12 height 10
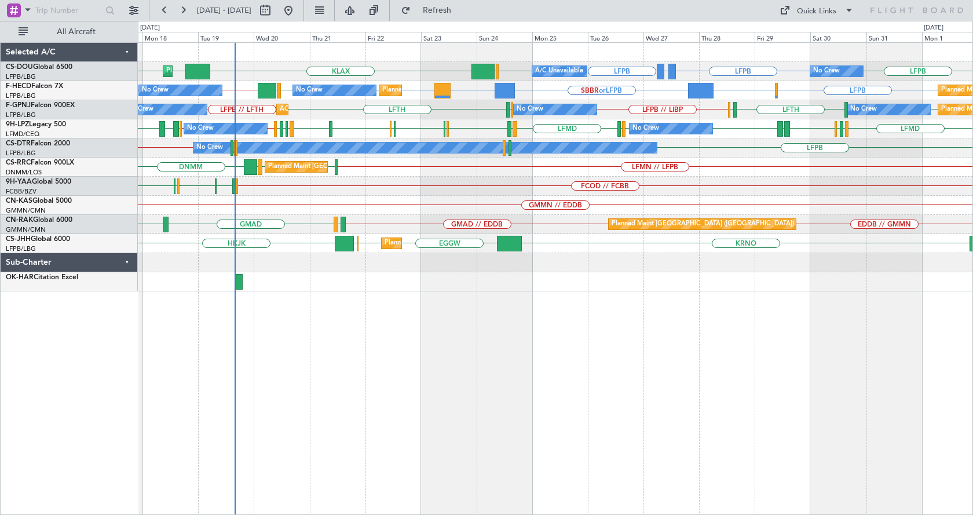
type input "0"
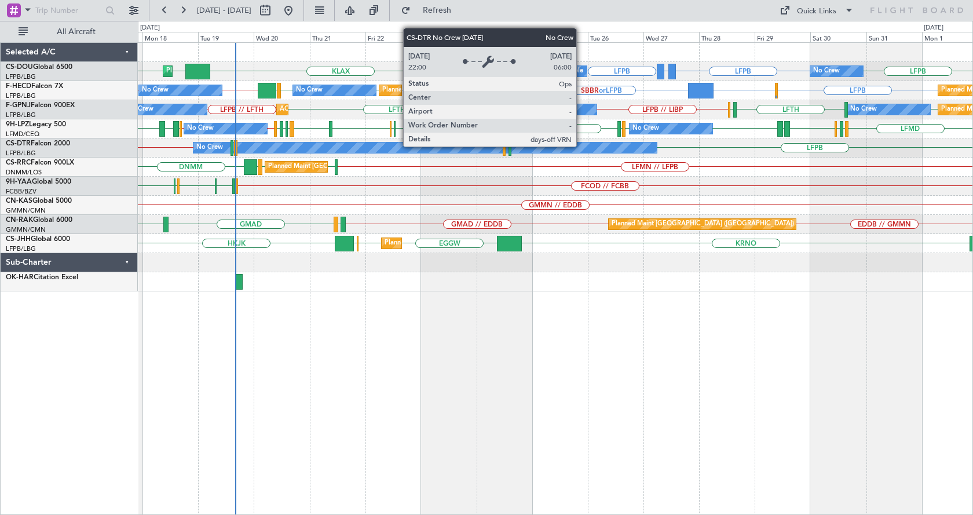
click at [582, 146] on div "No Crew" at bounding box center [425, 148] width 463 height 10
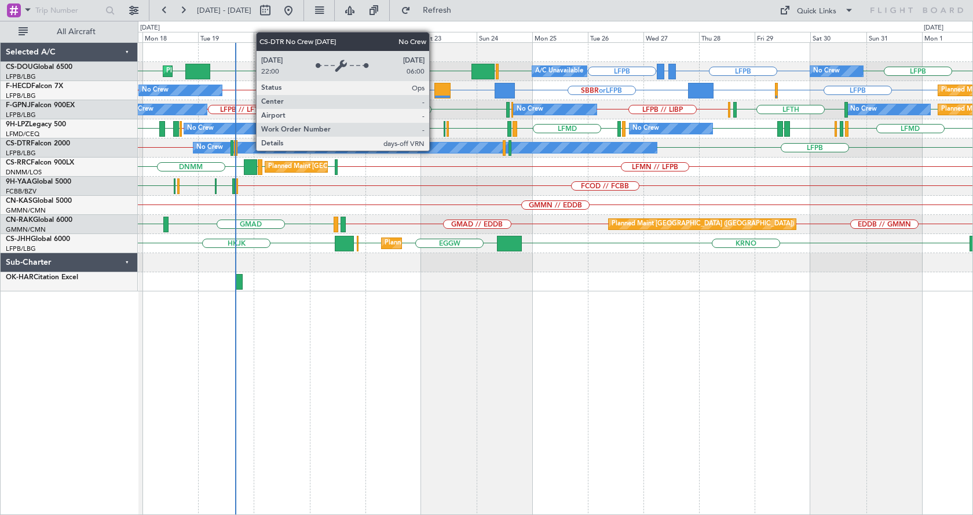
click at [435, 149] on div "No Crew" at bounding box center [425, 148] width 463 height 10
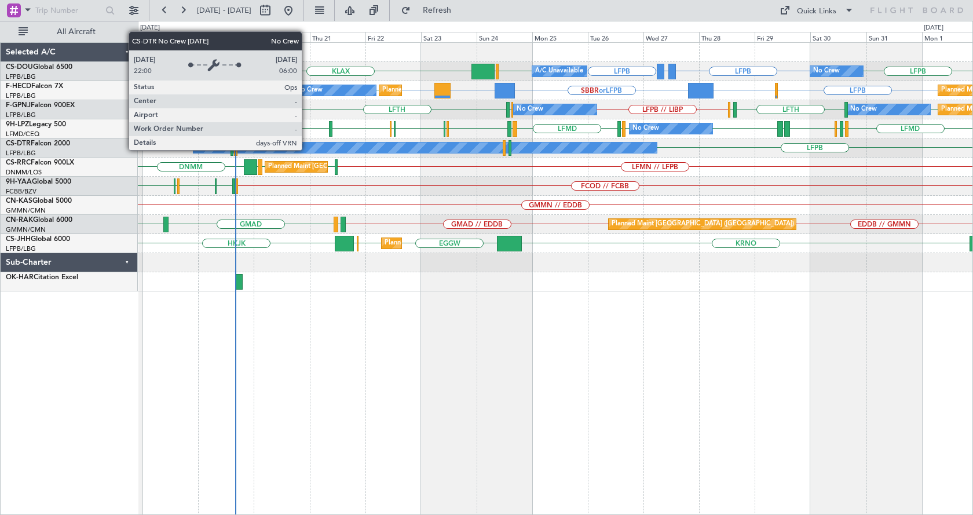
click at [307, 149] on div "No Crew" at bounding box center [425, 148] width 463 height 10
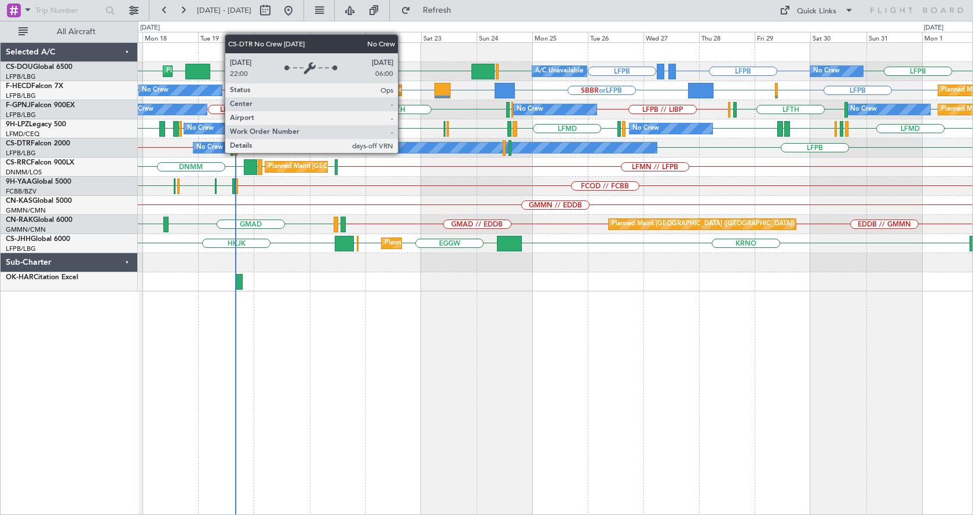
click at [403, 152] on div "No Crew" at bounding box center [425, 148] width 463 height 10
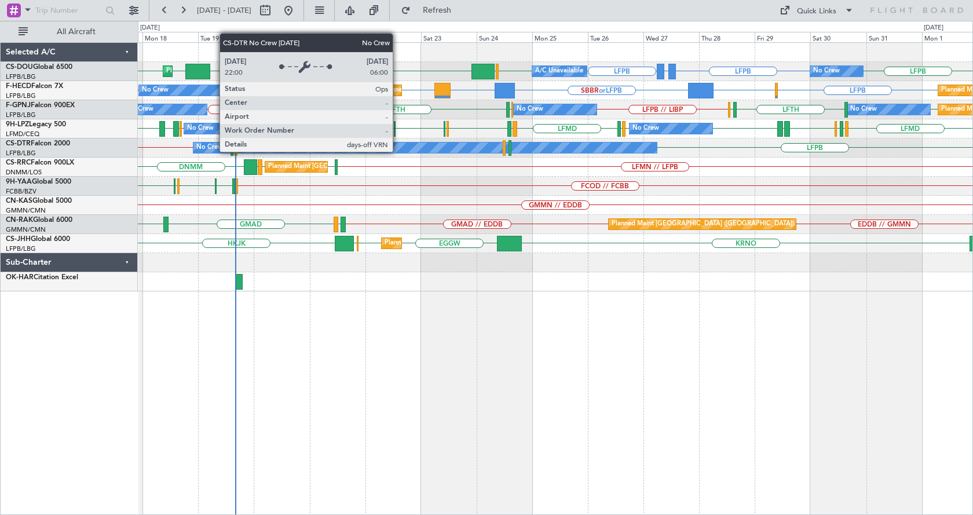
click at [396, 149] on div "No Crew" at bounding box center [425, 148] width 463 height 10
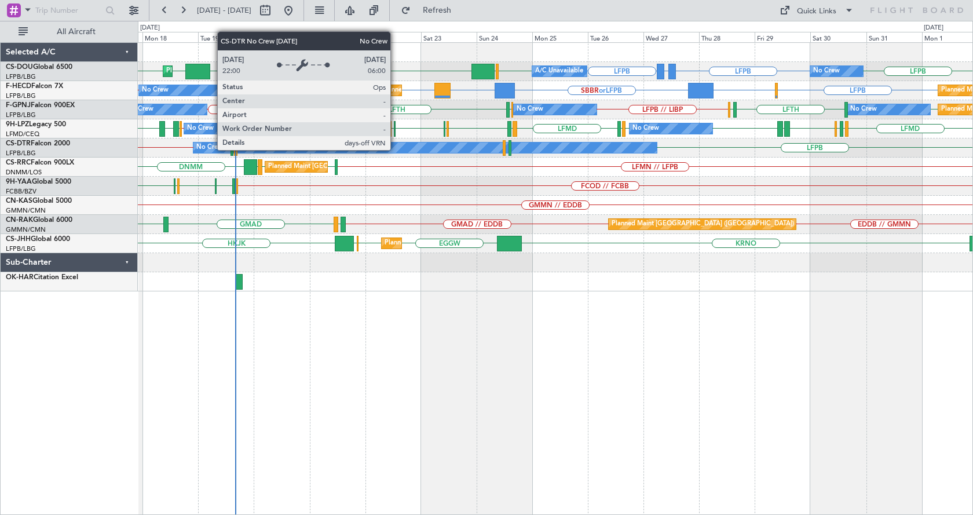
click at [396, 149] on div "No Crew" at bounding box center [425, 148] width 463 height 10
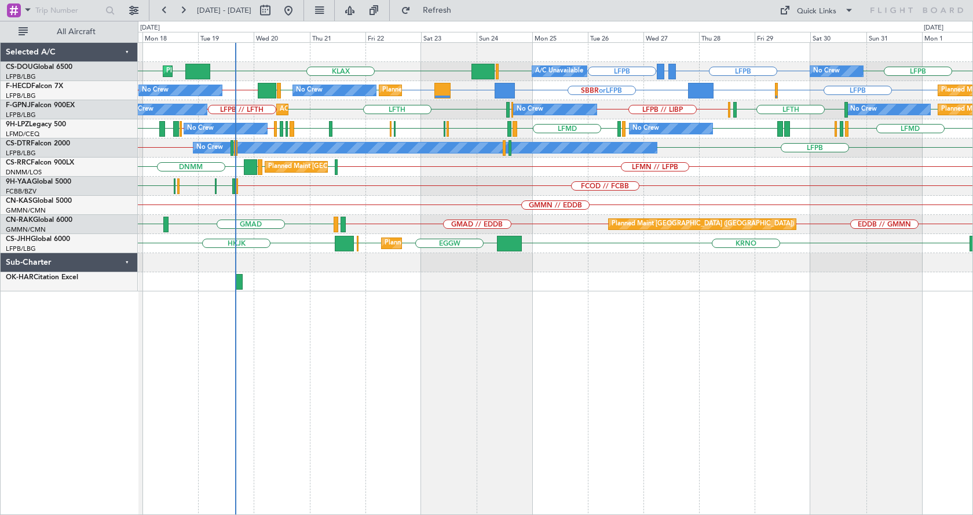
click at [548, 435] on div "LFPB GMMX or LFPB LFPB KLAX EGGW EGGW LFPB LFPB EGGW Planned Maint London (Luto…" at bounding box center [555, 278] width 835 height 473
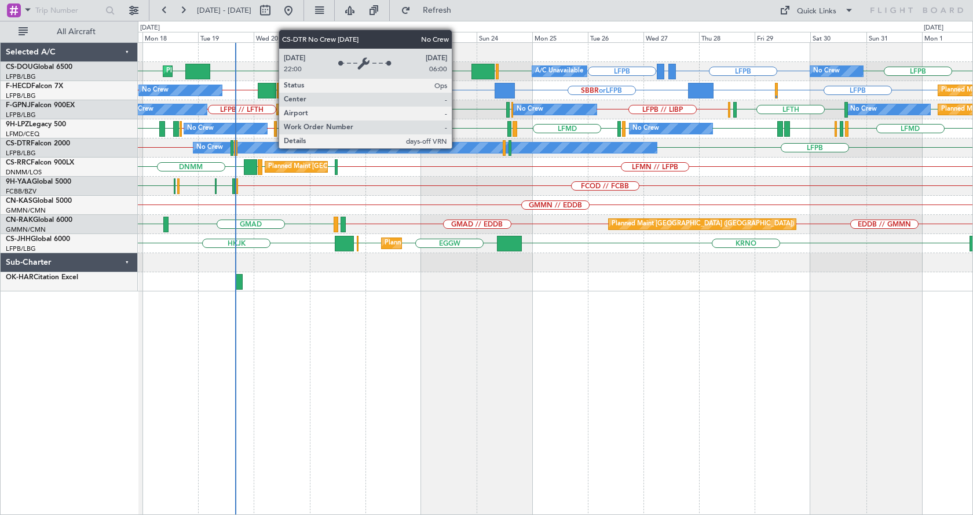
click at [457, 148] on div "No Crew" at bounding box center [425, 148] width 463 height 10
click at [457, 147] on div "No Crew" at bounding box center [425, 148] width 463 height 10
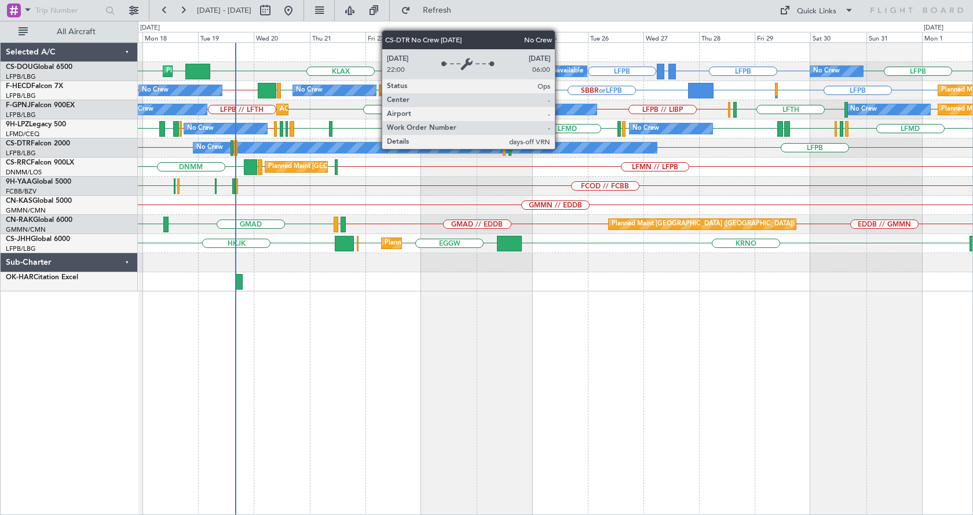
click at [560, 148] on div "No Crew" at bounding box center [425, 148] width 463 height 10
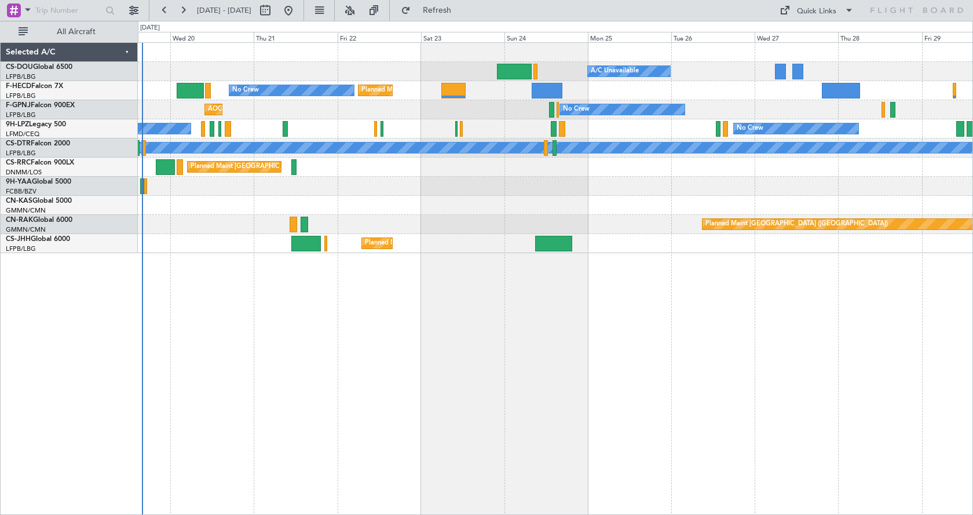
click at [481, 415] on div "Planned Maint [GEOGRAPHIC_DATA] ([GEOGRAPHIC_DATA]) A/C Unavailable Planned Mai…" at bounding box center [555, 278] width 835 height 473
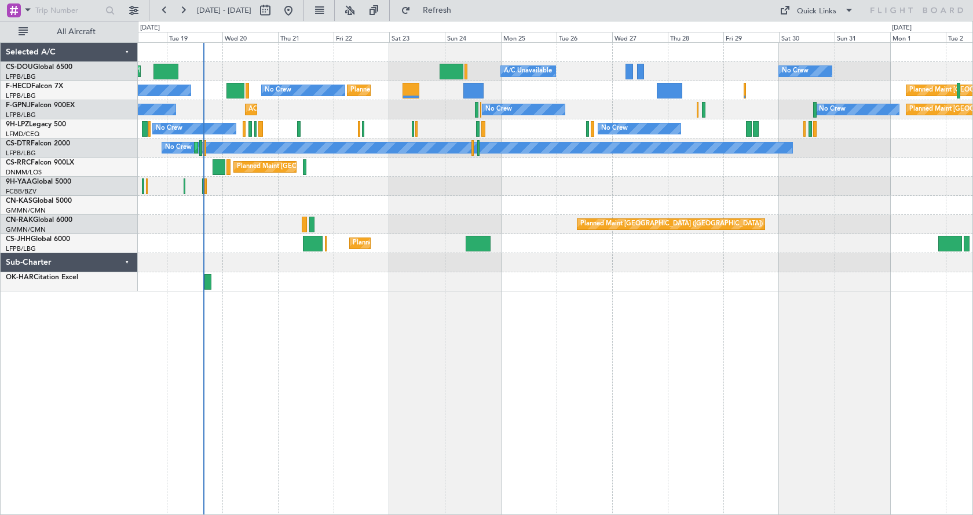
click at [742, 316] on div "No Crew Planned Maint Paris (Le Bourget) A/C Unavailable Planned Maint London (…" at bounding box center [555, 278] width 835 height 473
click at [359, 14] on button at bounding box center [350, 10] width 19 height 19
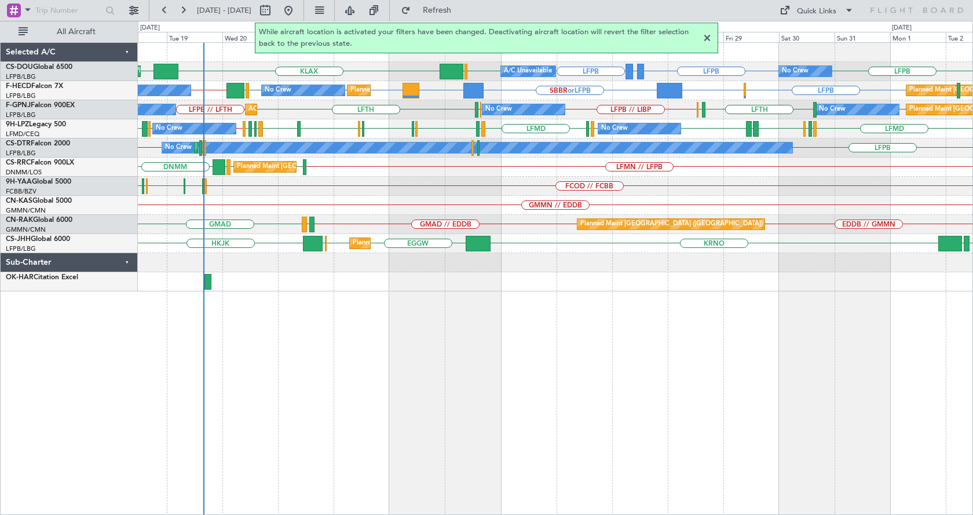
click at [709, 41] on div at bounding box center [707, 38] width 14 height 14
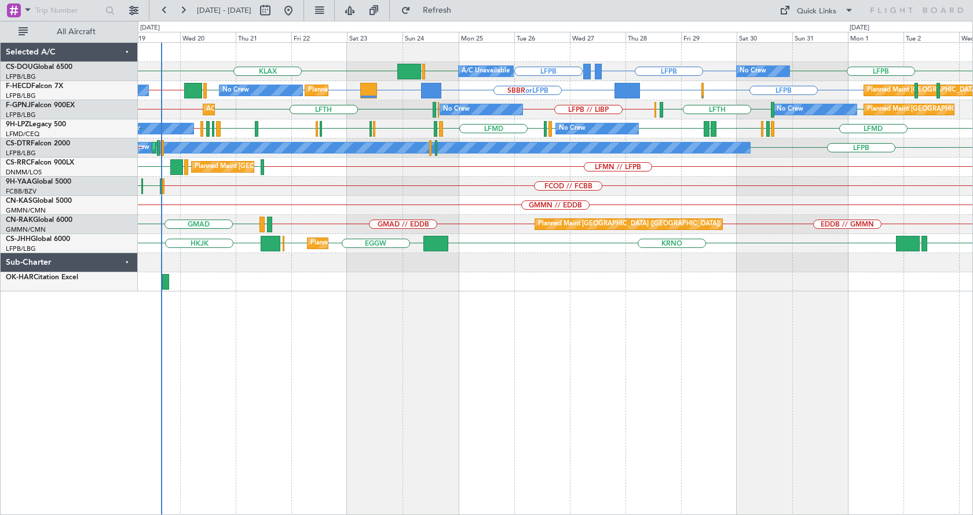
click at [399, 321] on div "LFPB GMMX or LFPB LFPB LFPB LFPB EGGW KLAX No Crew Planned Maint Paris (Le Bour…" at bounding box center [555, 278] width 835 height 473
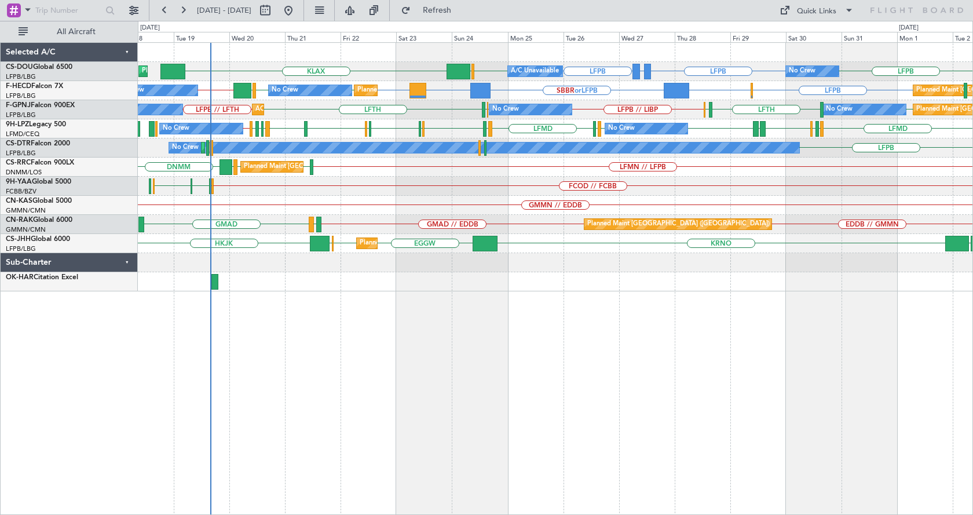
click at [505, 396] on div "No Crew Planned Maint Paris (Le Bourget) A/C Unavailable LFPB GMMX or LFPB LFPB…" at bounding box center [555, 278] width 835 height 473
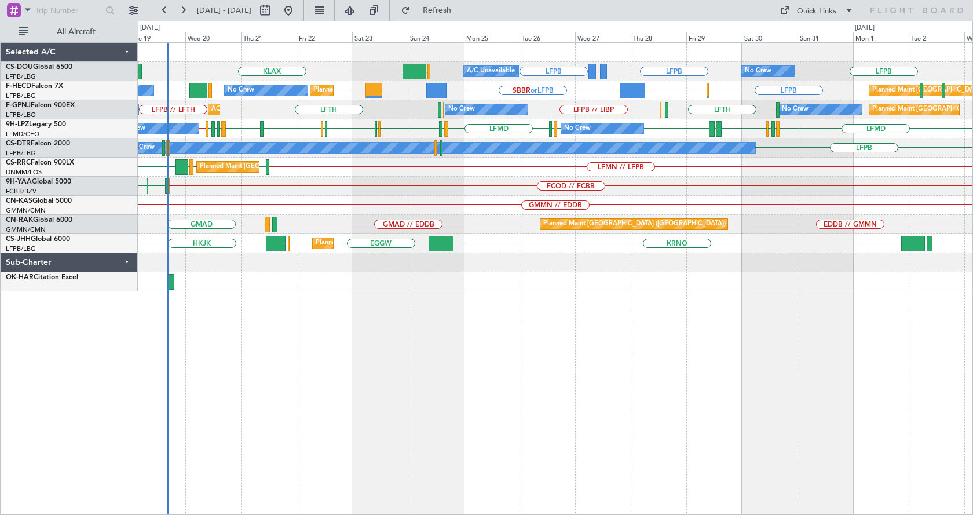
click at [801, 335] on div "LFPB GMMX or LFPB LFPB LFPB KLAX LFPB EGGW No Crew Planned Maint Paris (Le Bour…" at bounding box center [555, 278] width 835 height 473
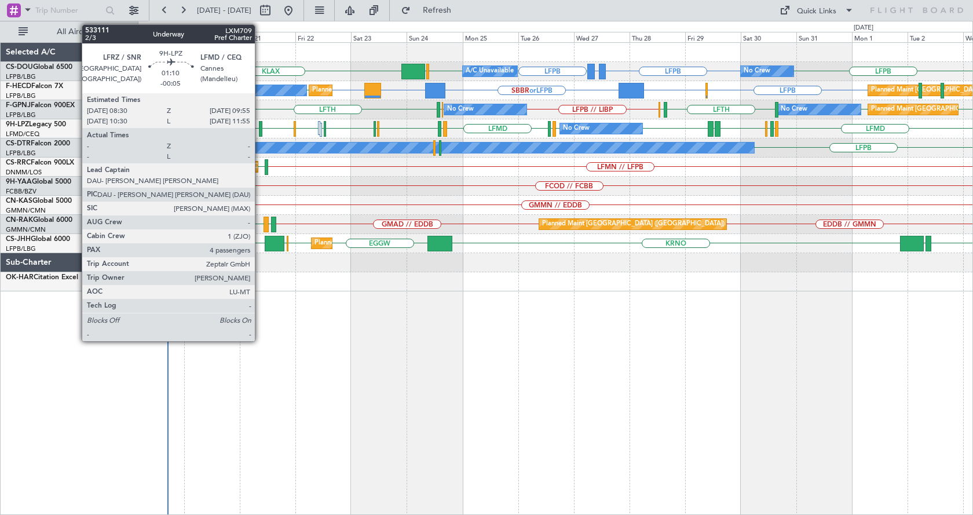
click at [260, 127] on div at bounding box center [260, 129] width 3 height 16
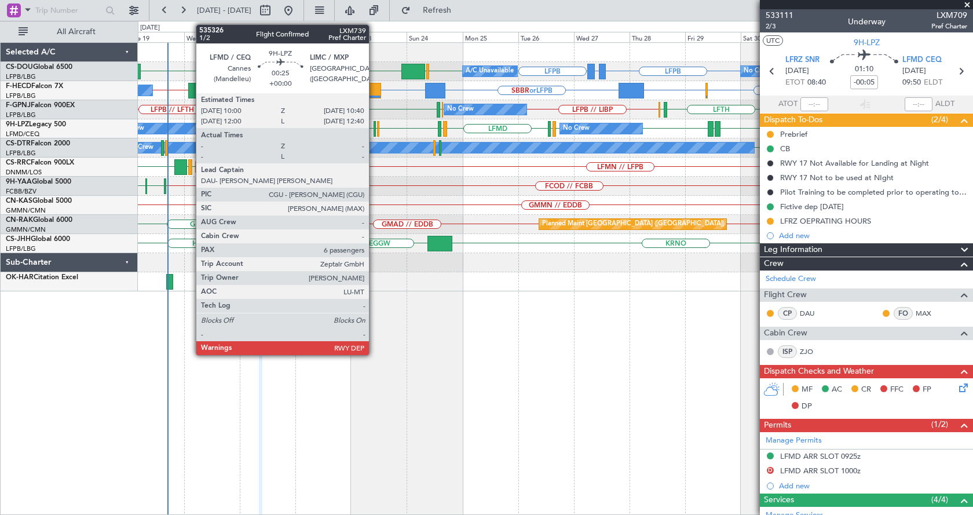
click at [374, 125] on div at bounding box center [375, 129] width 2 height 16
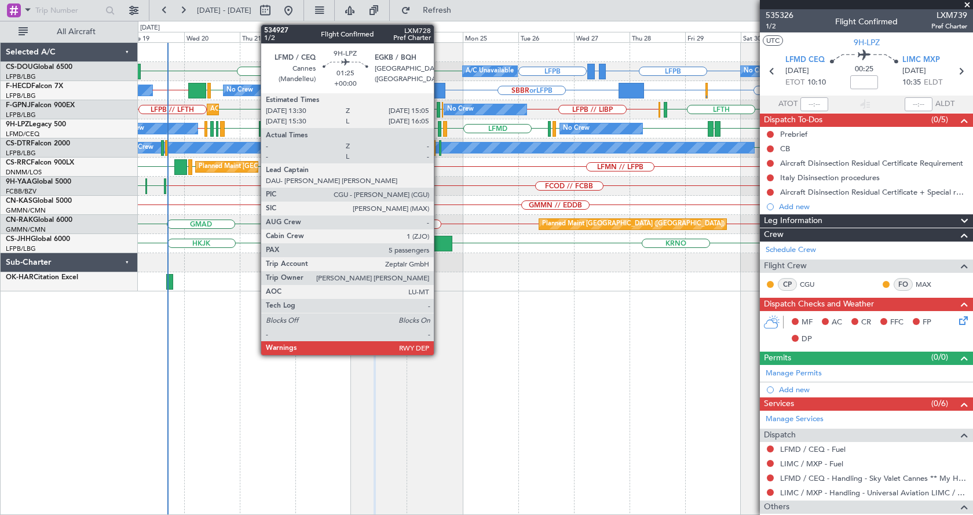
click at [439, 127] on div at bounding box center [440, 129] width 4 height 16
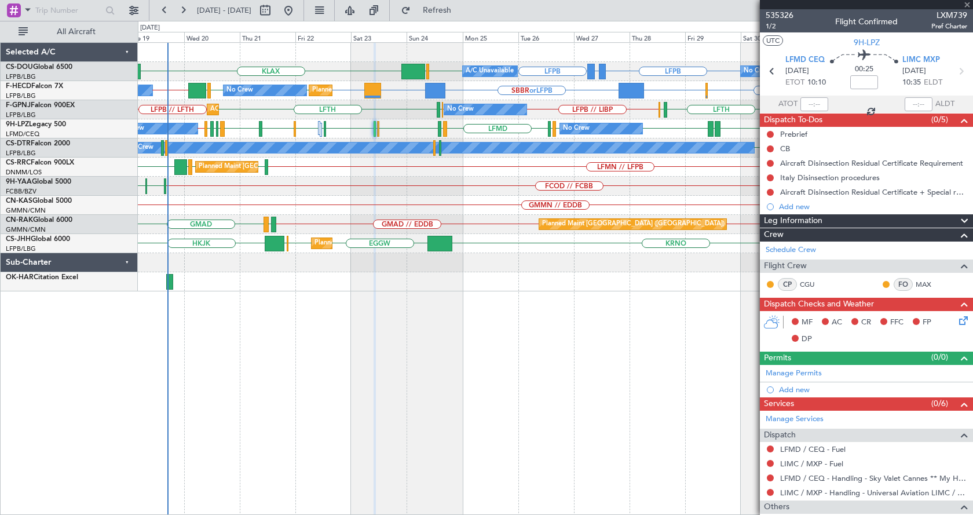
type input "5"
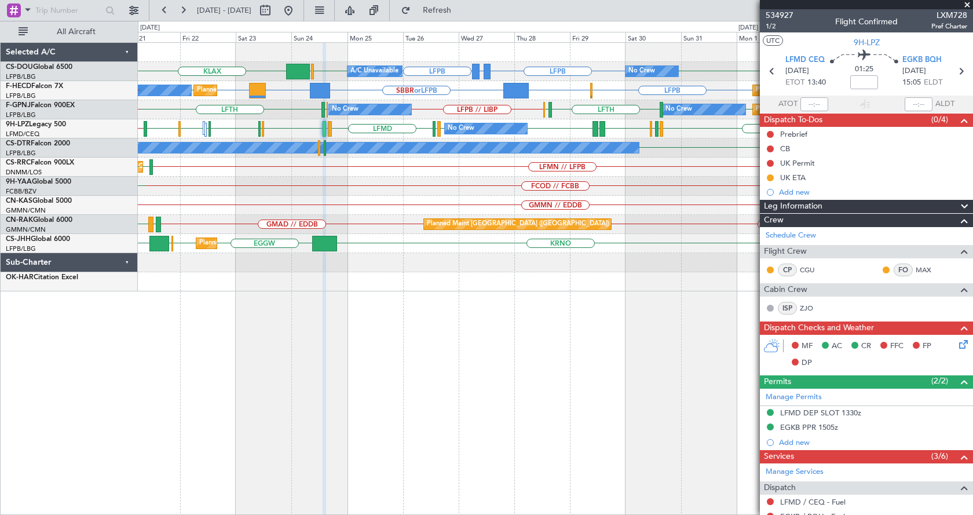
click at [466, 371] on div "LFPB LFPB GMMX or LFPB KLAX LFPB LFPB EGGW Planned Maint Paris (Le Bourget) A/C…" at bounding box center [555, 278] width 835 height 473
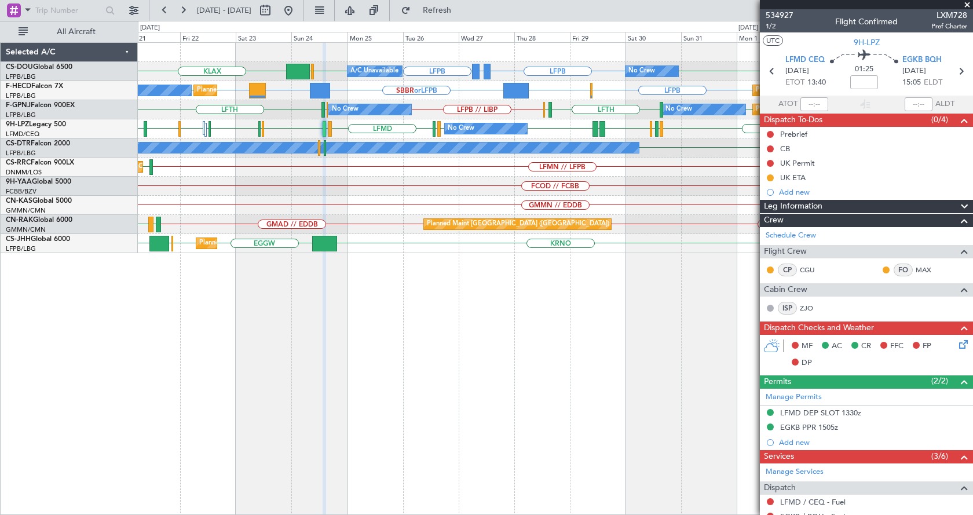
click at [405, 322] on div "Planned Maint Paris (Le Bourget) A/C Unavailable No Crew LFPB LFPB GMMX or LFPB…" at bounding box center [555, 278] width 835 height 473
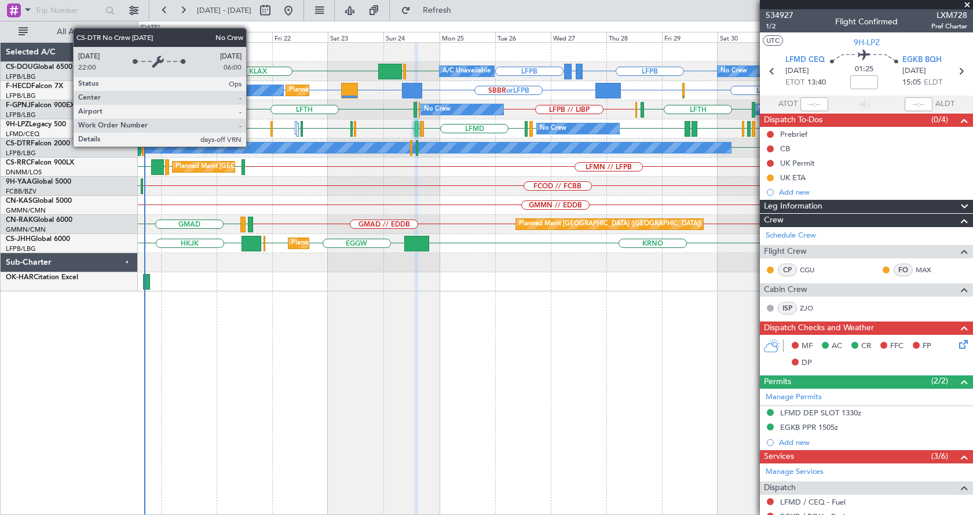
click at [251, 146] on div "No Crew" at bounding box center [416, 148] width 630 height 10
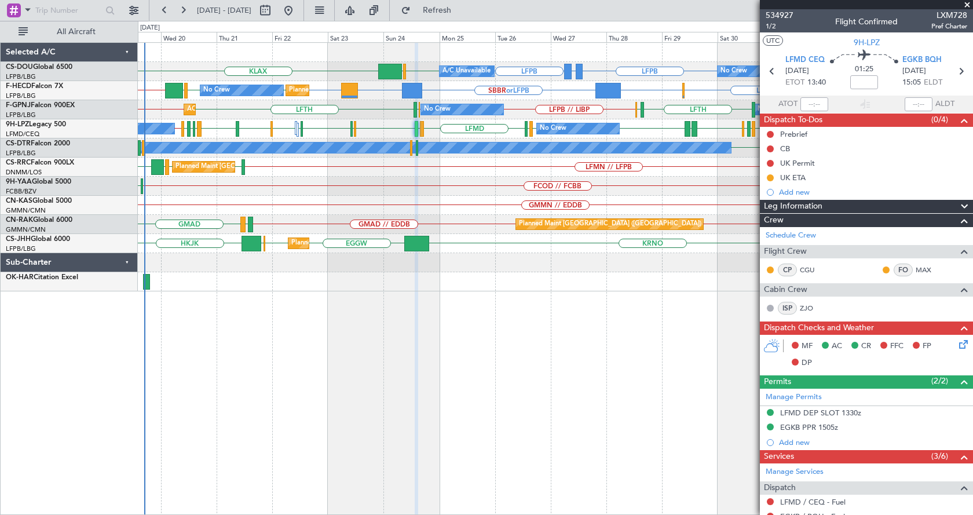
click at [308, 385] on div "Planned Maint Paris (Le Bourget) A/C Unavailable No Crew LFPB LFPB GMMX or LFPB…" at bounding box center [555, 278] width 835 height 473
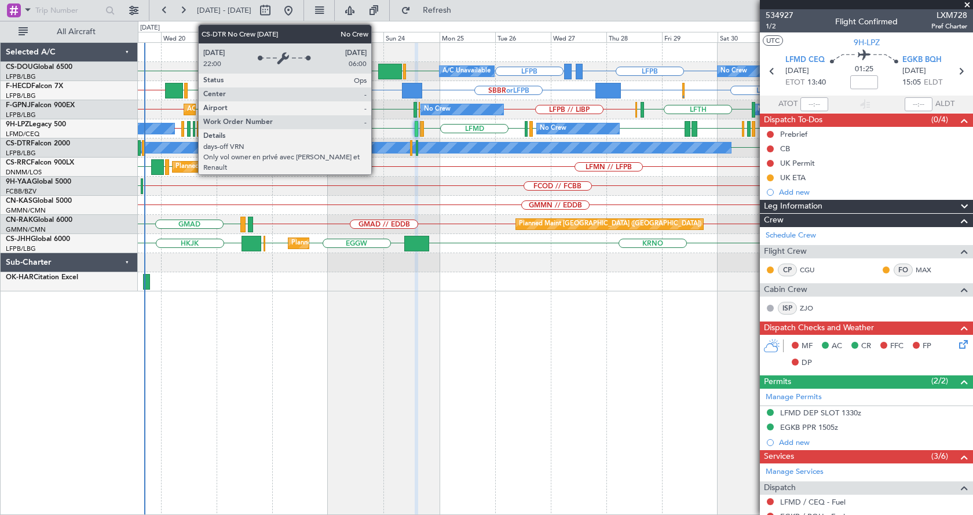
click at [377, 147] on div "No Crew" at bounding box center [416, 148] width 630 height 10
